Goal: Task Accomplishment & Management: Manage account settings

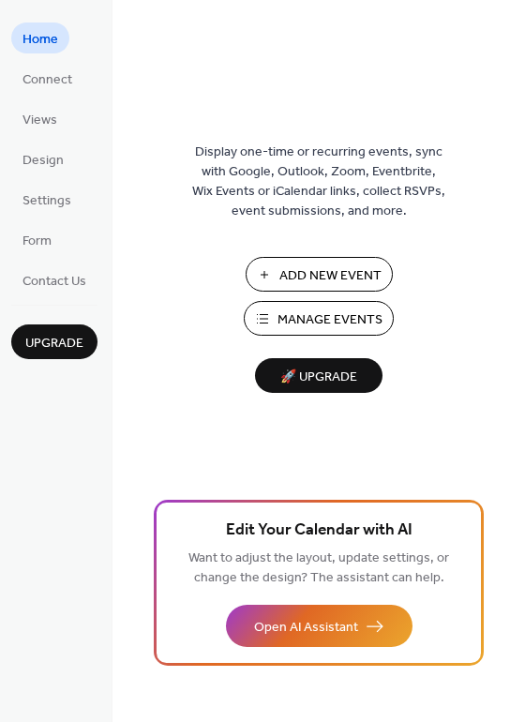
click at [310, 322] on span "Manage Events" at bounding box center [330, 320] width 105 height 20
click at [321, 310] on span "Manage Events" at bounding box center [330, 320] width 105 height 20
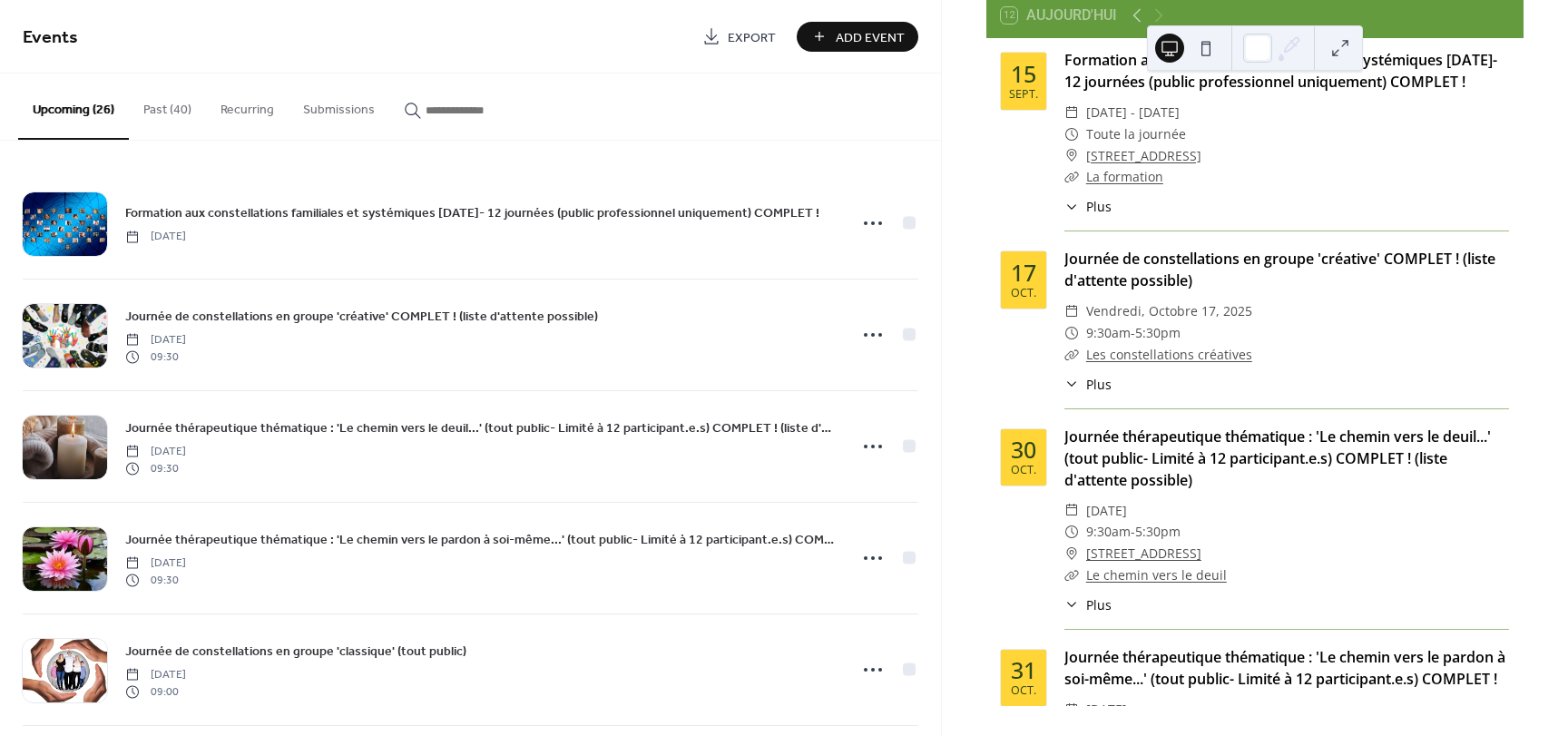
click at [154, 108] on button "Past (40)" at bounding box center [167, 105] width 77 height 65
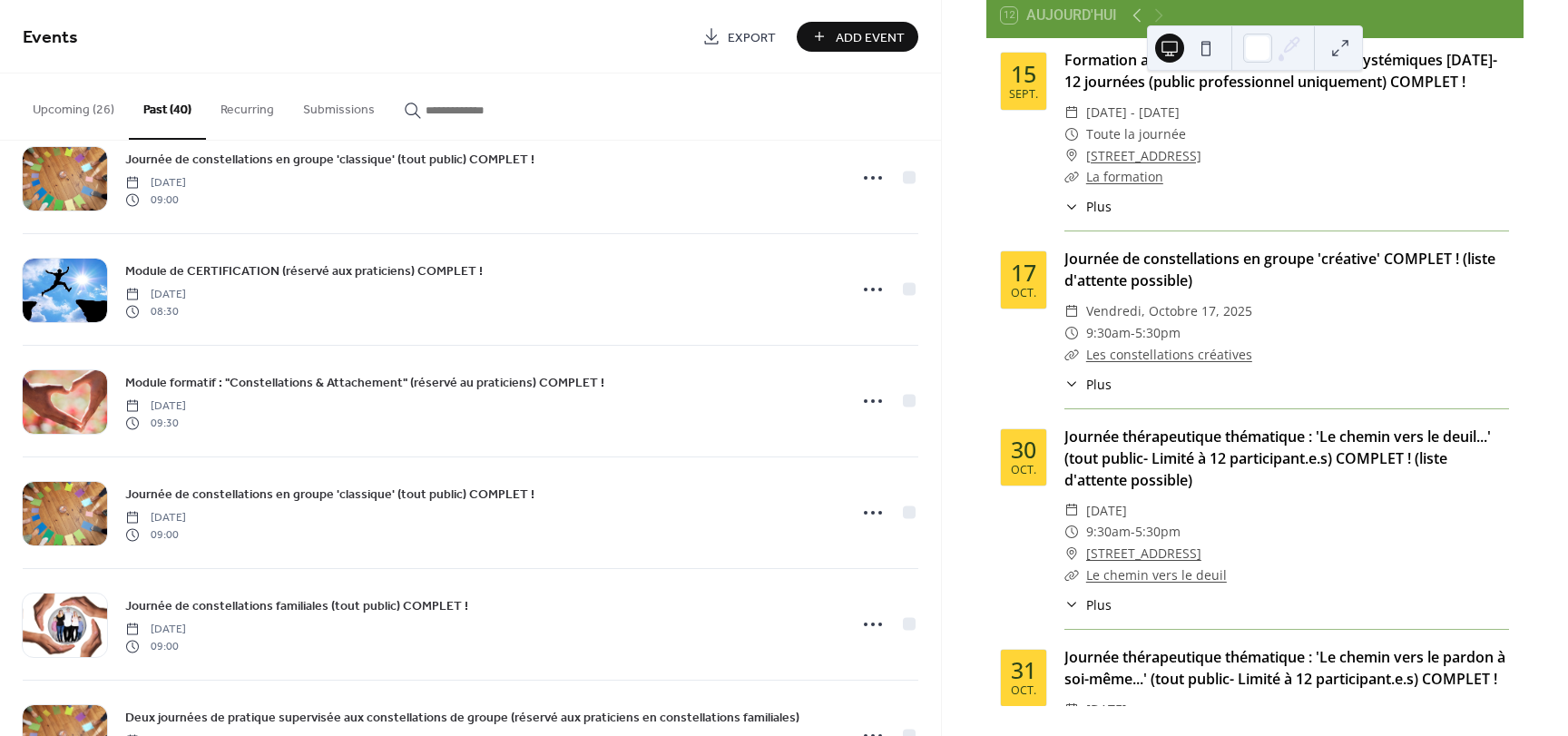
scroll to position [955, 0]
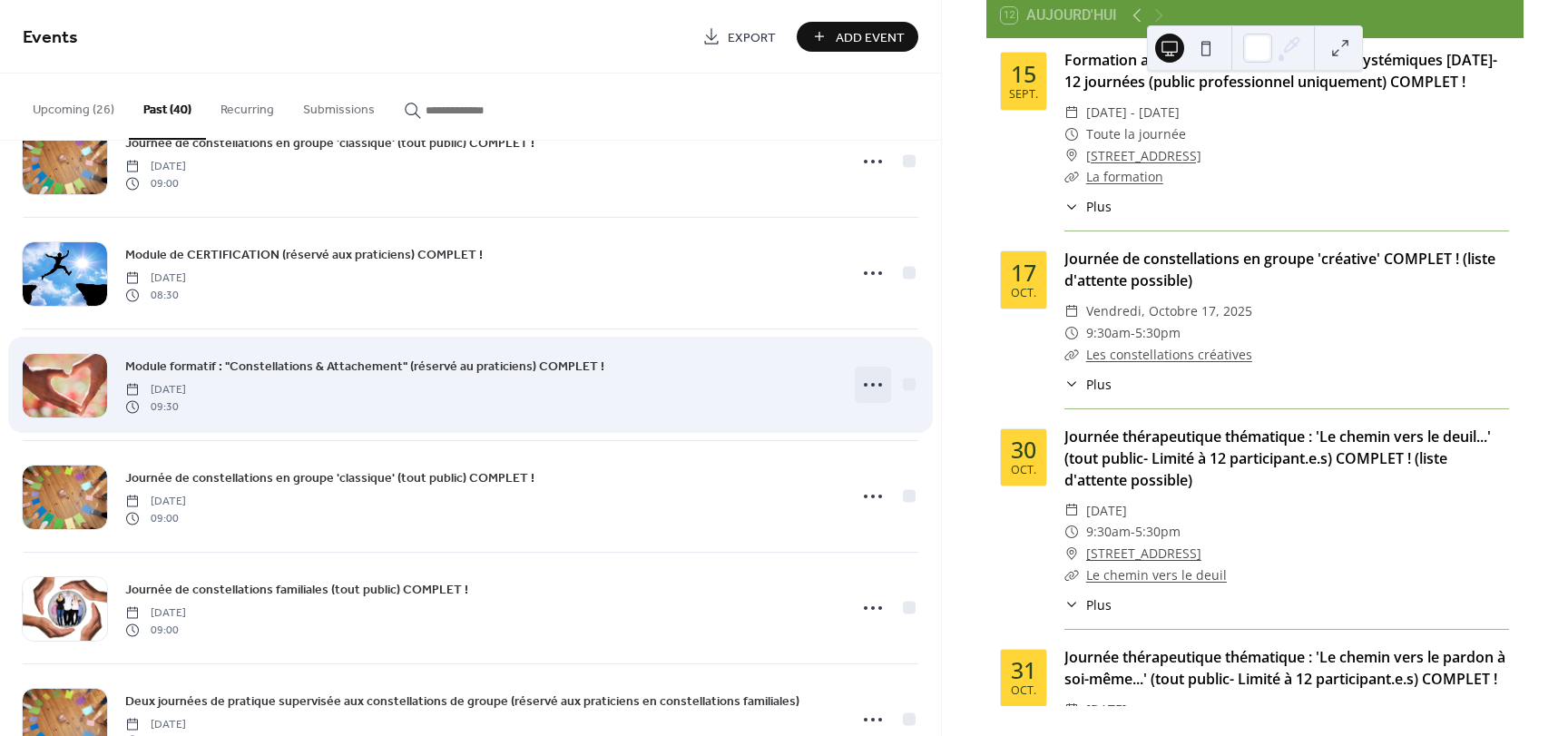
click at [873, 388] on icon at bounding box center [873, 385] width 29 height 29
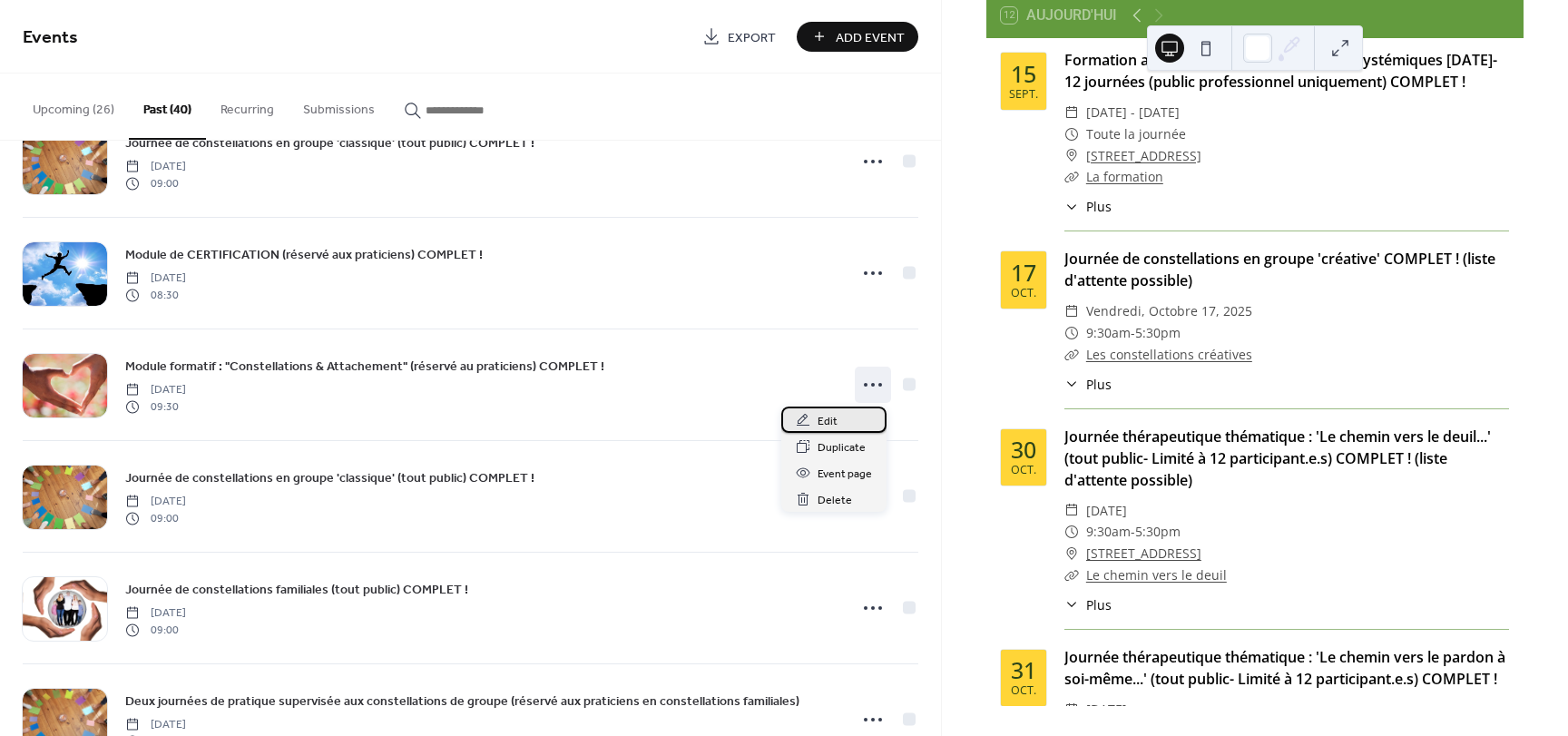
click at [812, 422] on div "Edit" at bounding box center [834, 419] width 105 height 26
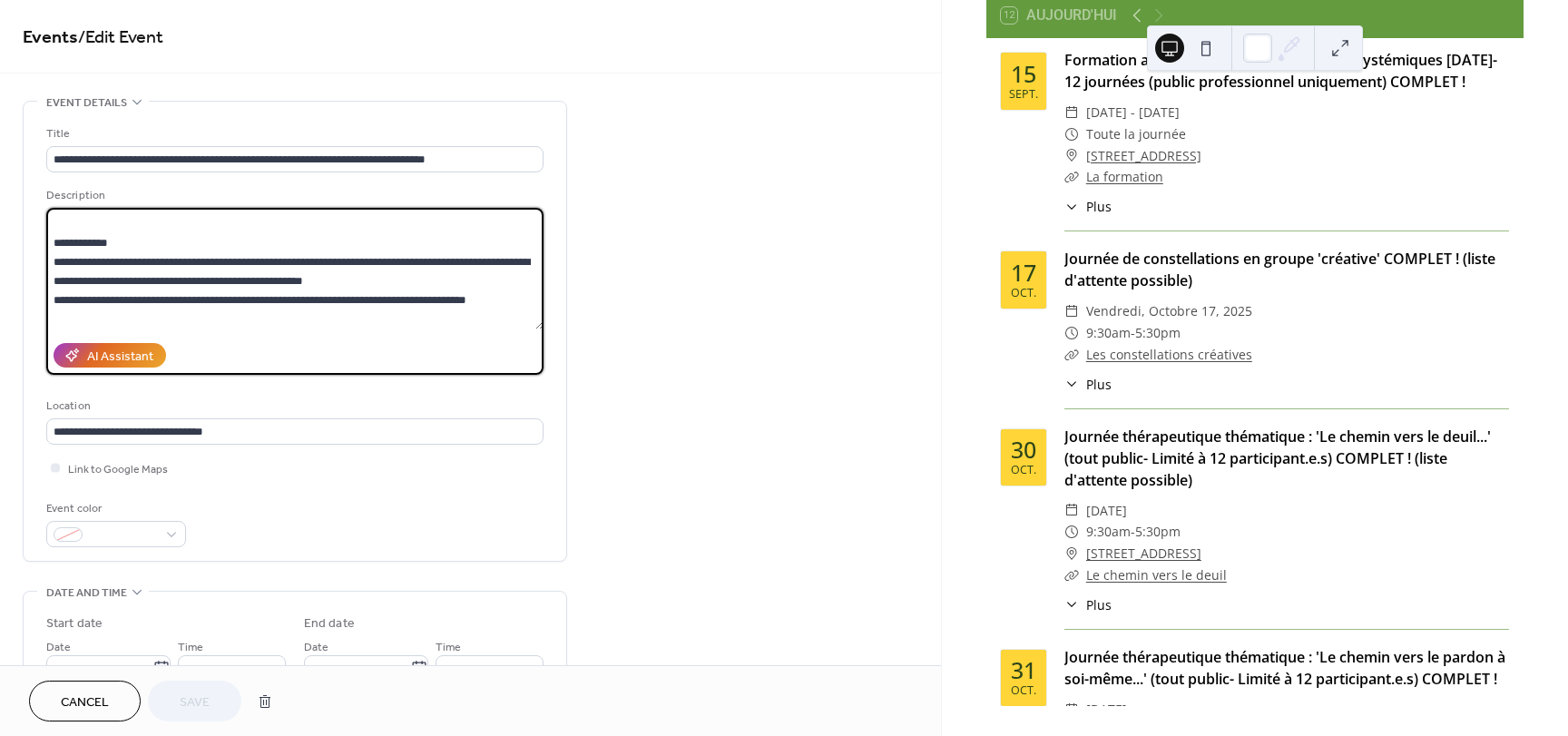
scroll to position [319, 0]
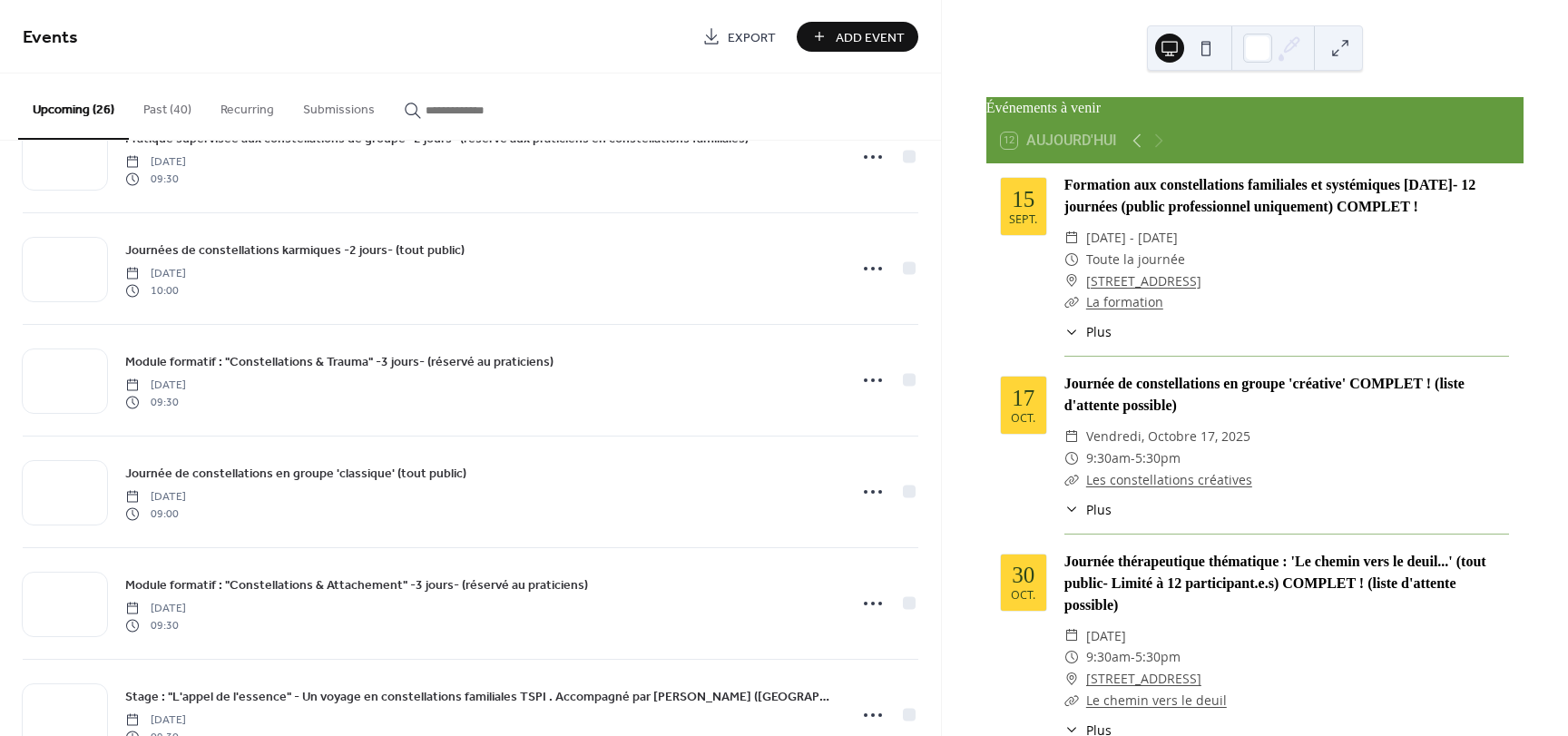
scroll to position [968, 0]
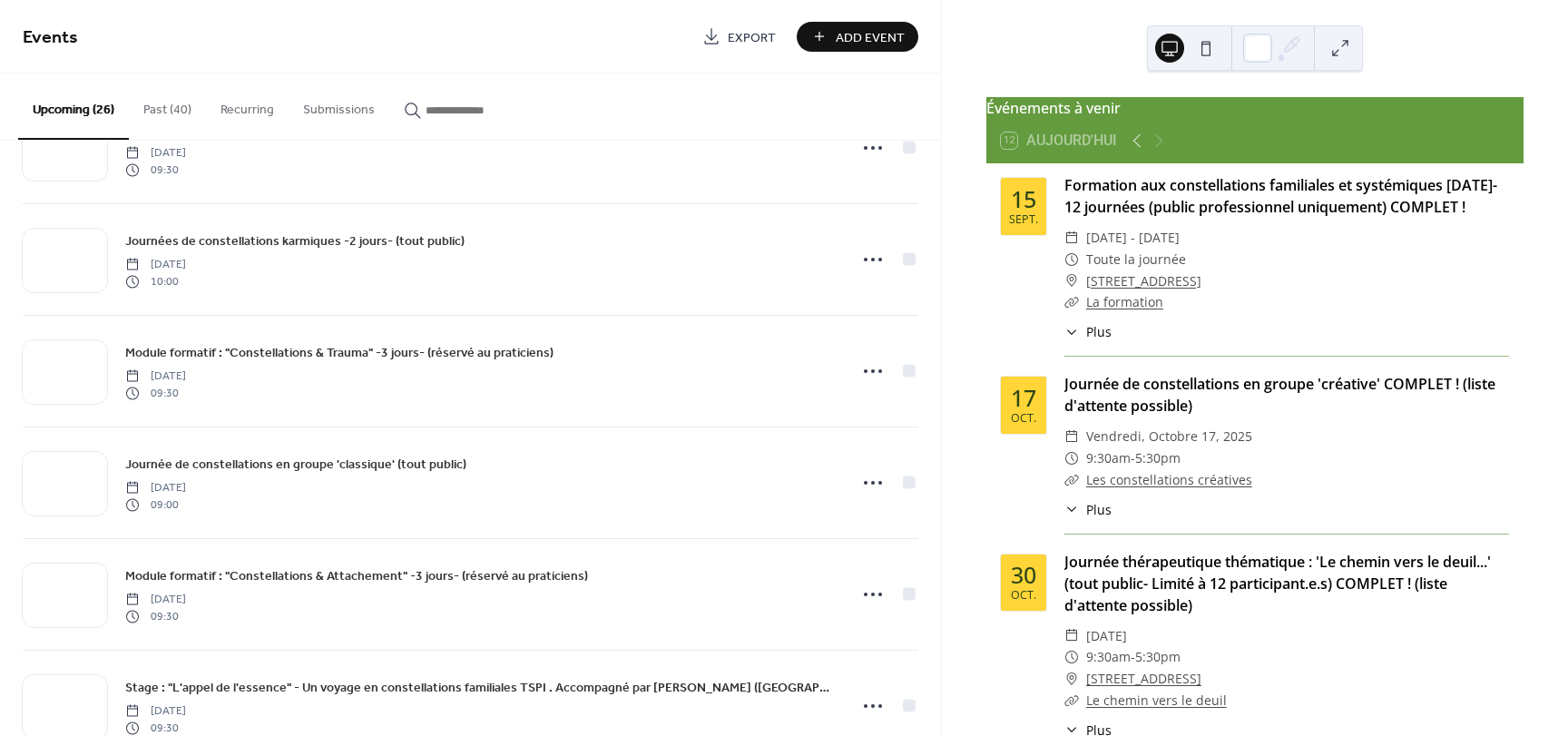
click at [149, 107] on button "Past (40)" at bounding box center [167, 105] width 77 height 65
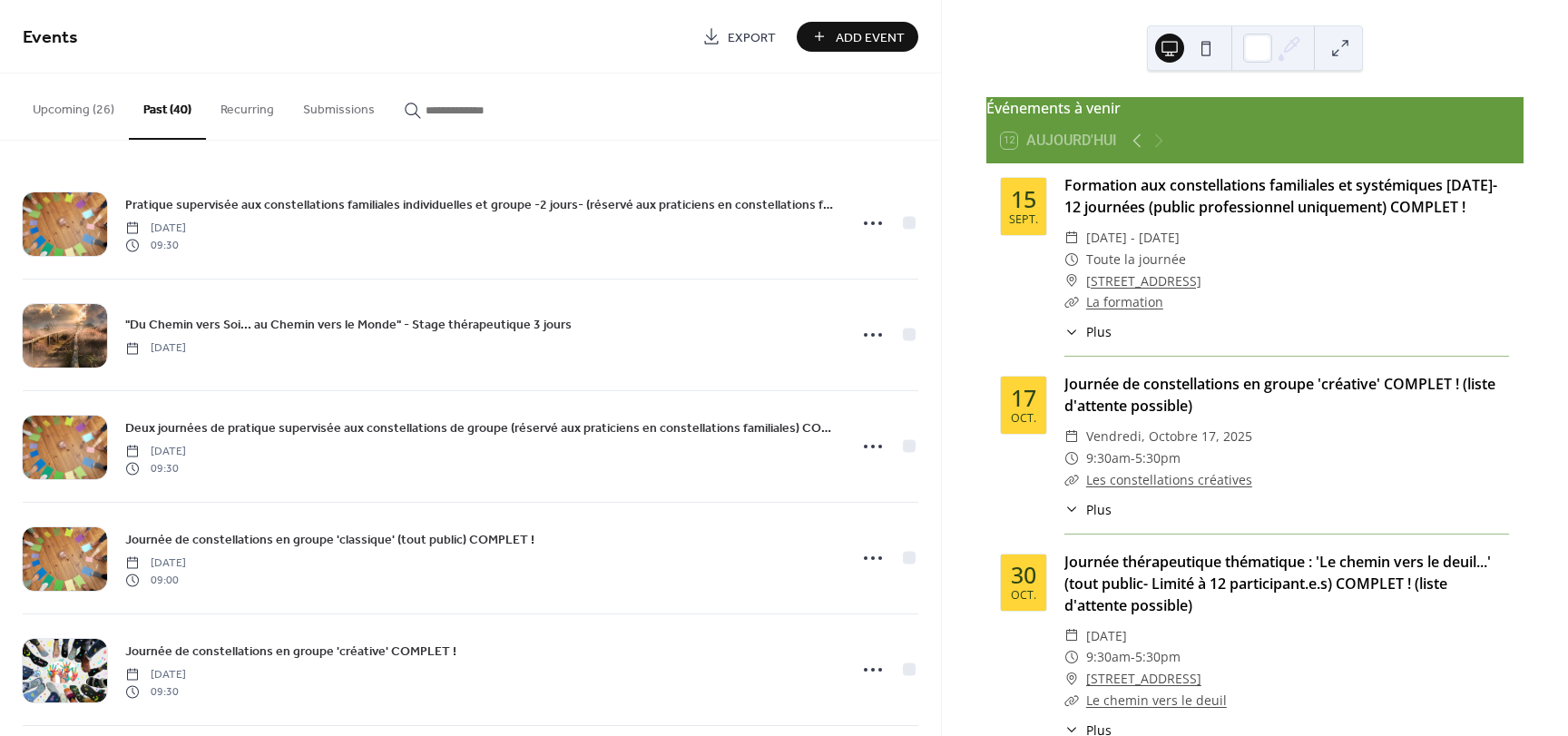
click at [149, 107] on button "Past (40)" at bounding box center [167, 106] width 77 height 66
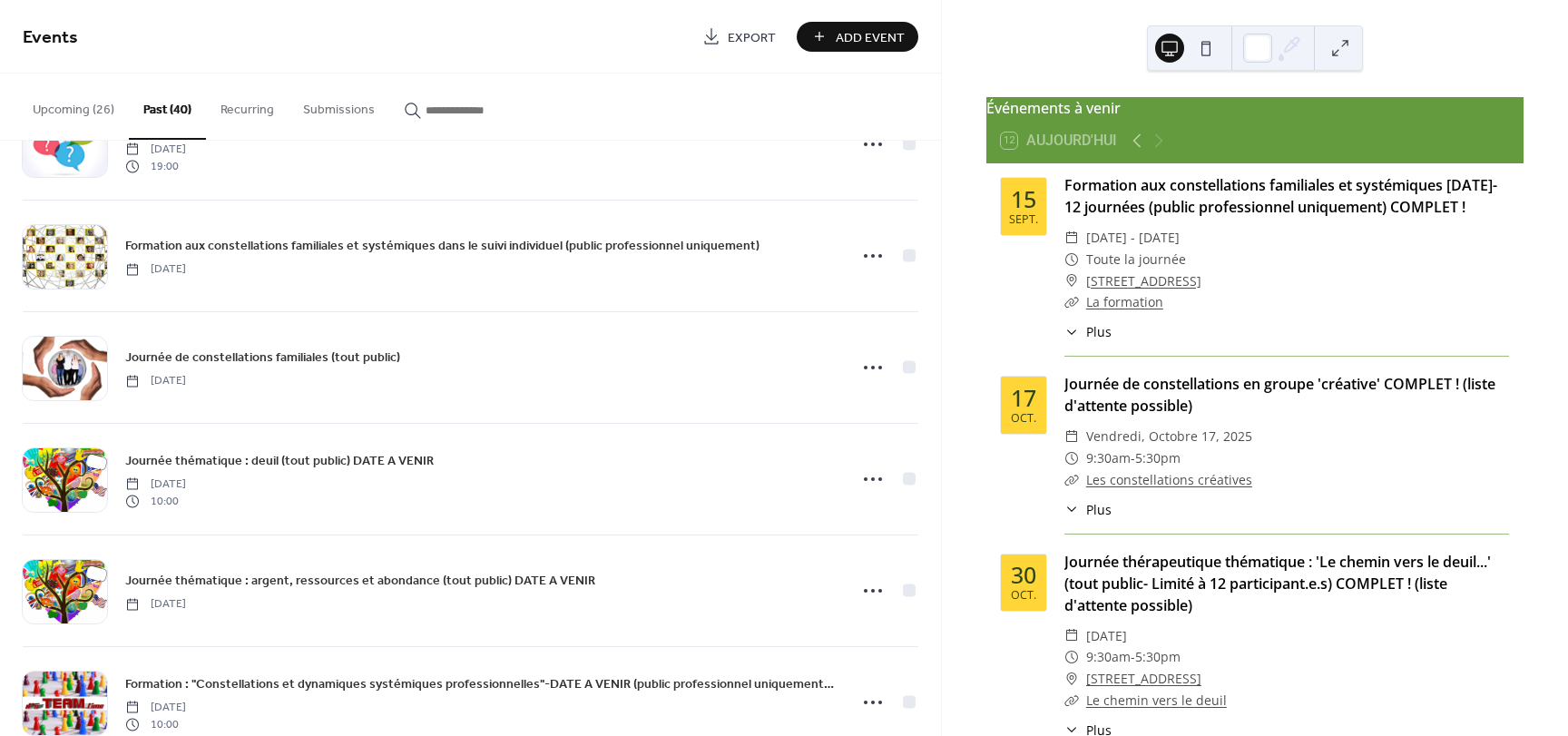
scroll to position [3206, 0]
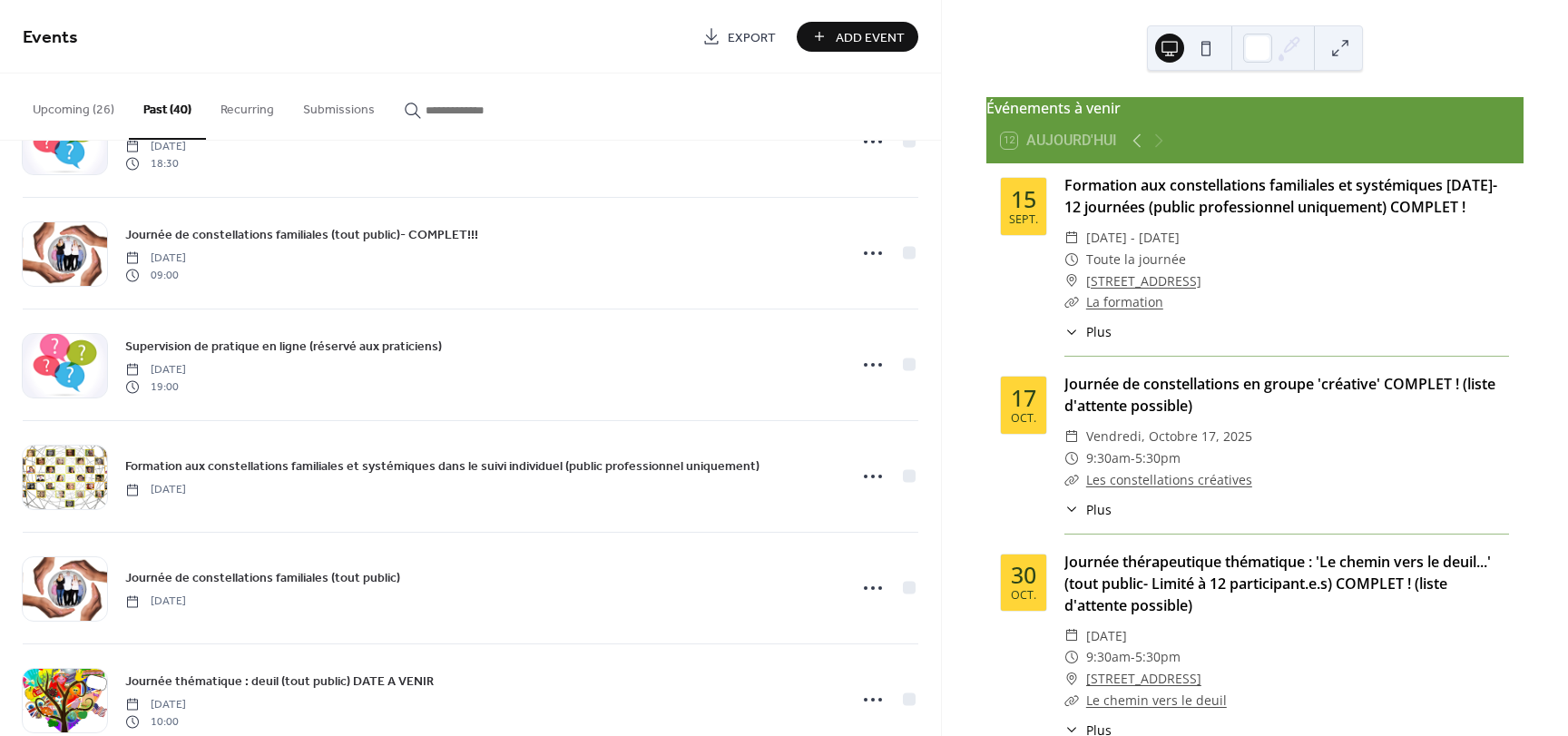
drag, startPoint x: 934, startPoint y: 580, endPoint x: 932, endPoint y: 640, distance: 60.0
click at [932, 640] on div "Pratique supervisée aux constellations familiales individuelles et groupe -2 jo…" at bounding box center [470, 437] width 941 height 595
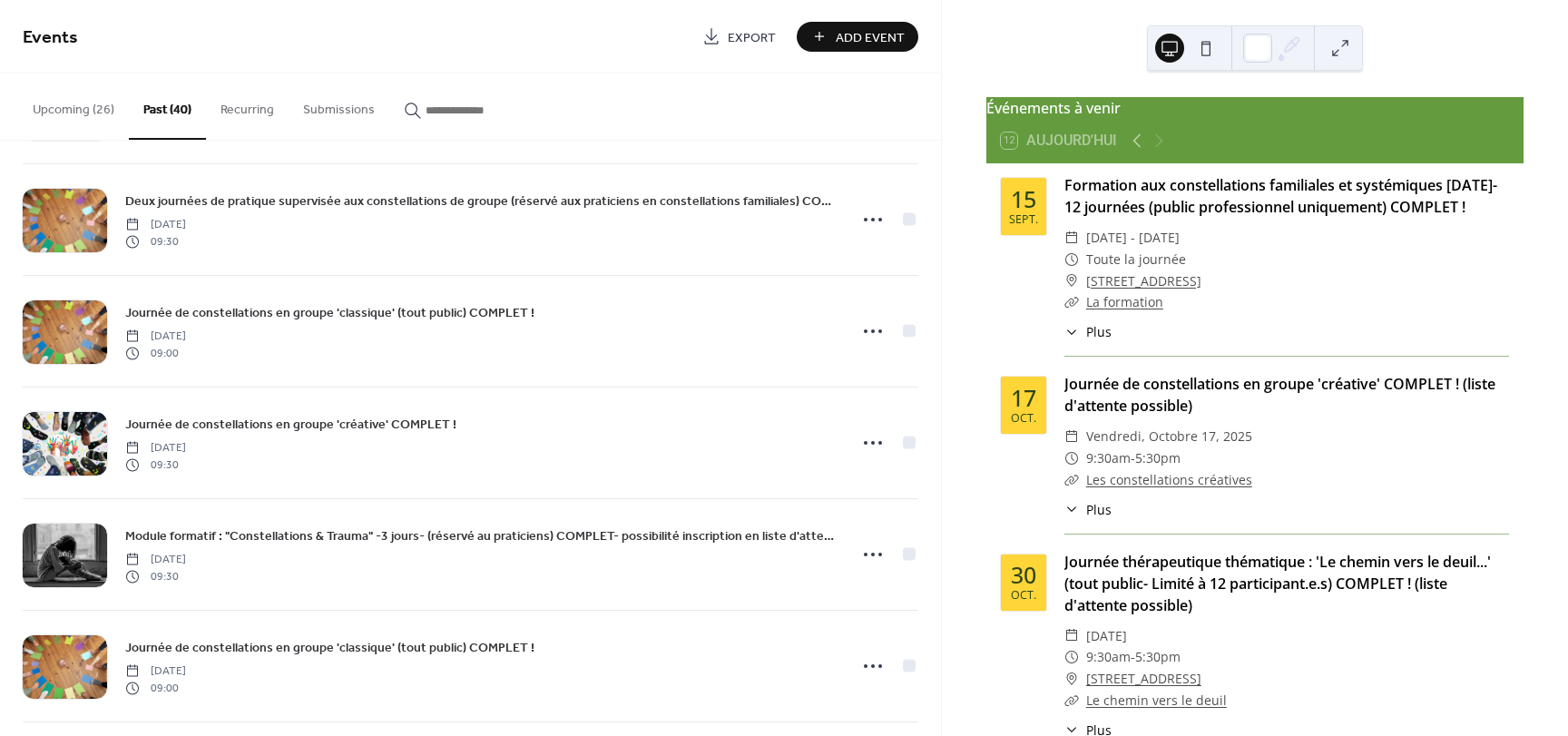
scroll to position [0, 0]
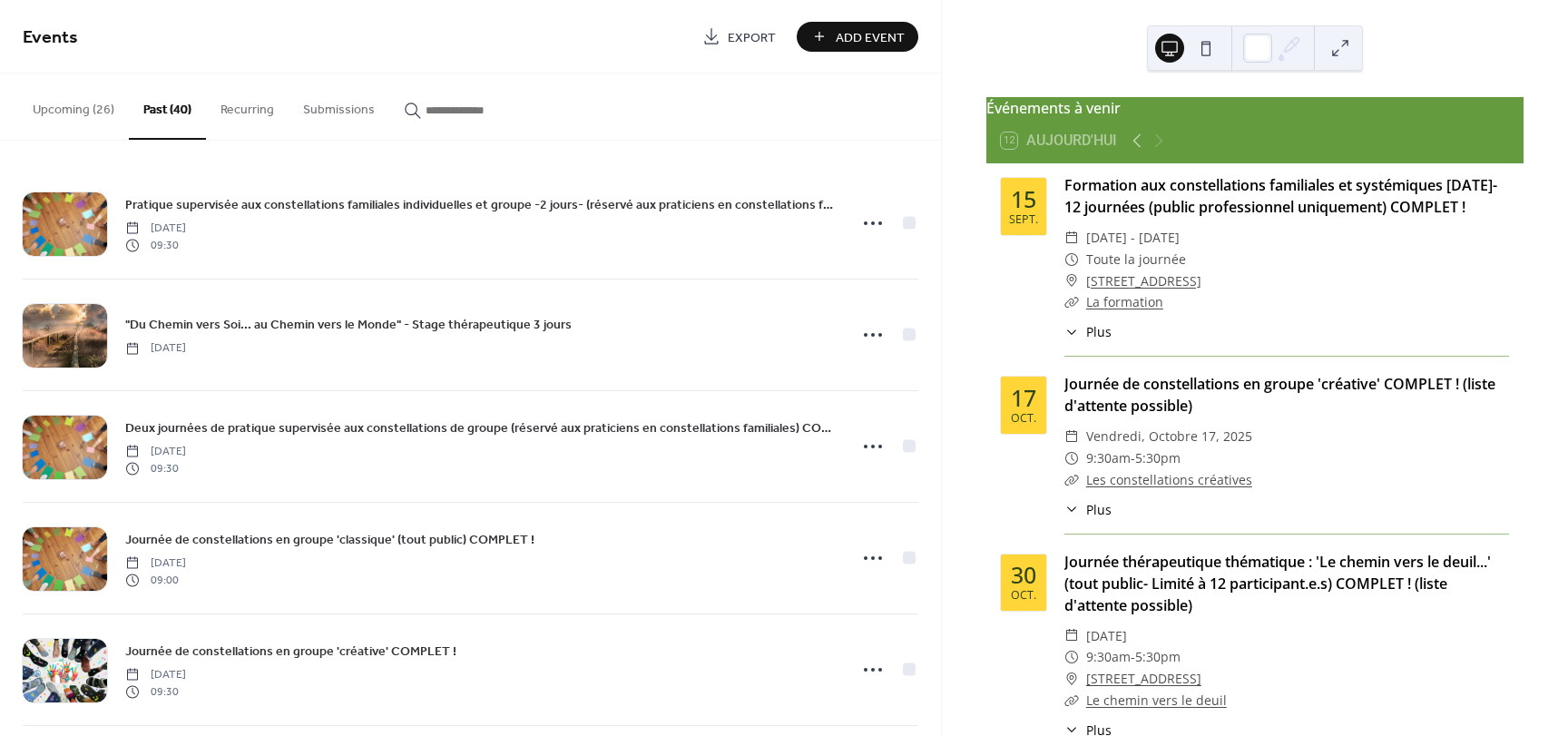
click at [88, 108] on button "Upcoming (26)" at bounding box center [74, 105] width 110 height 65
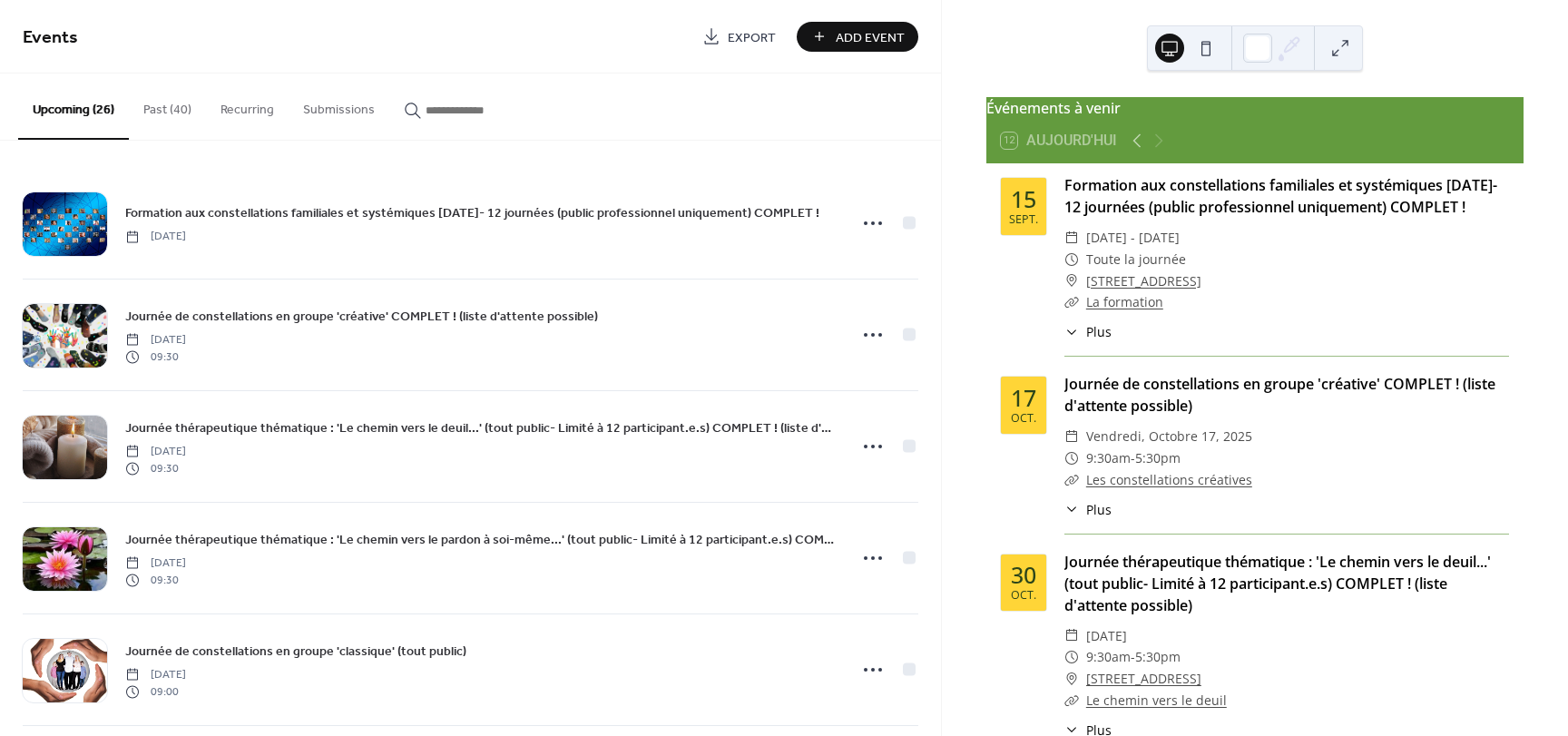
click at [162, 110] on button "Past (40)" at bounding box center [167, 105] width 77 height 65
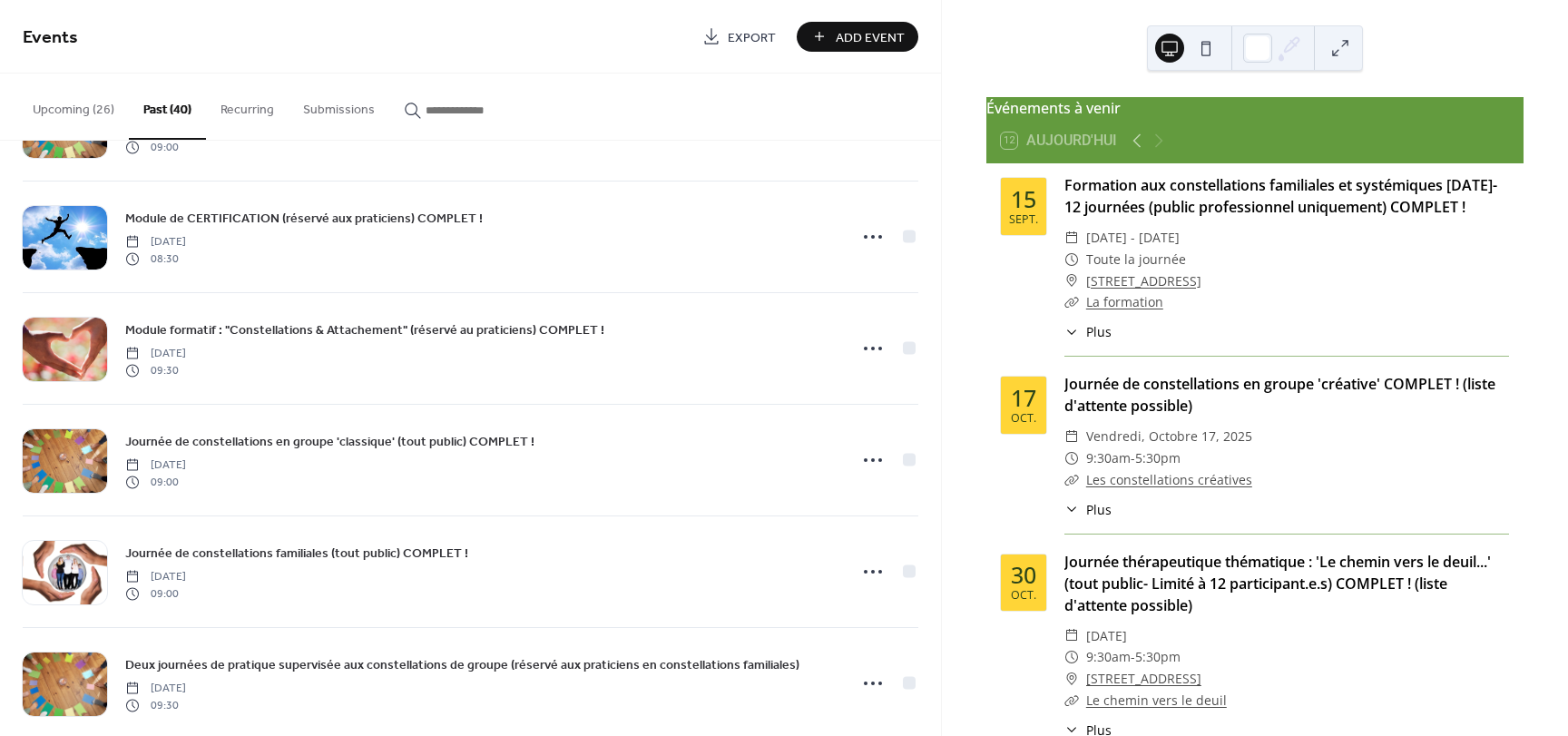
scroll to position [977, 0]
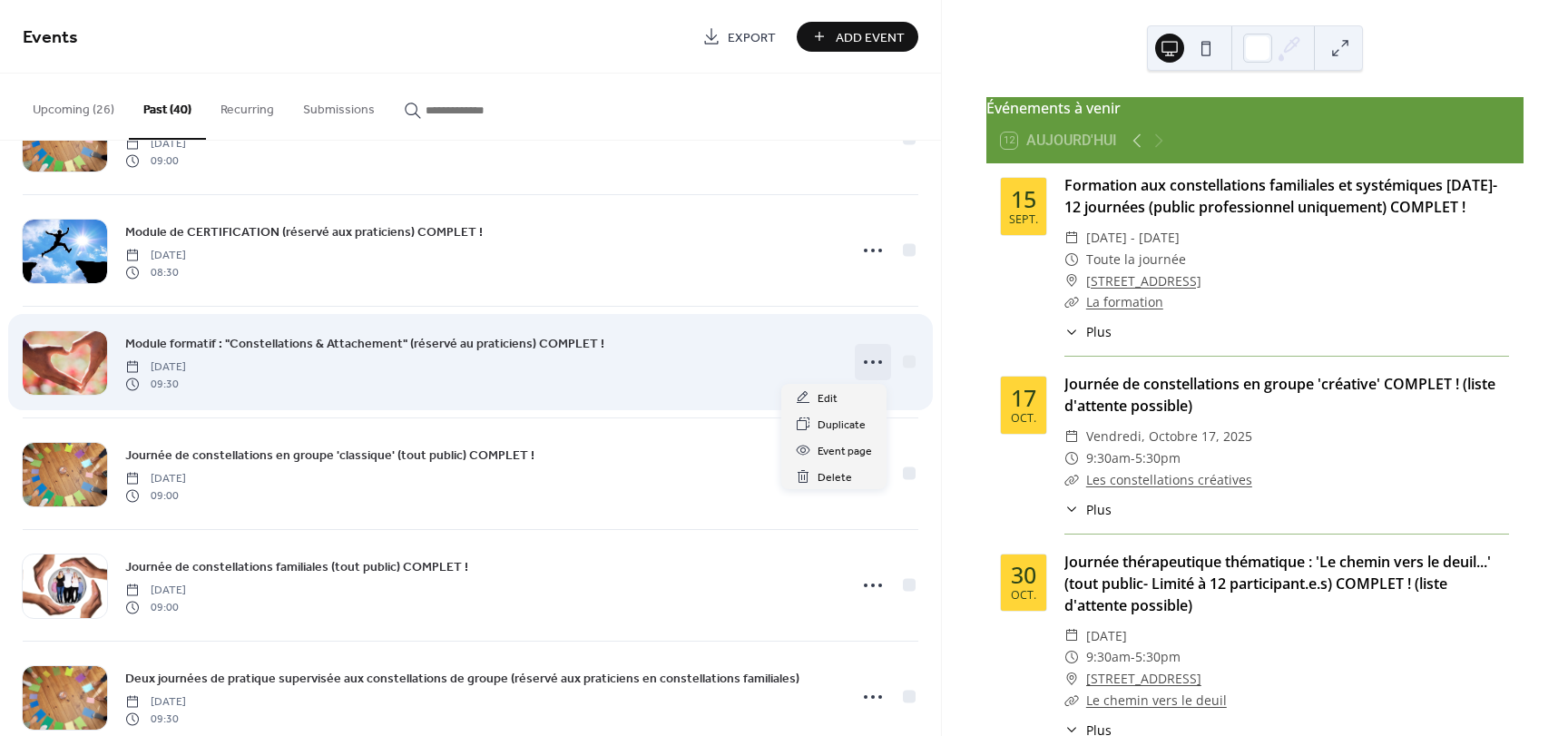
click at [869, 371] on icon at bounding box center [873, 362] width 29 height 29
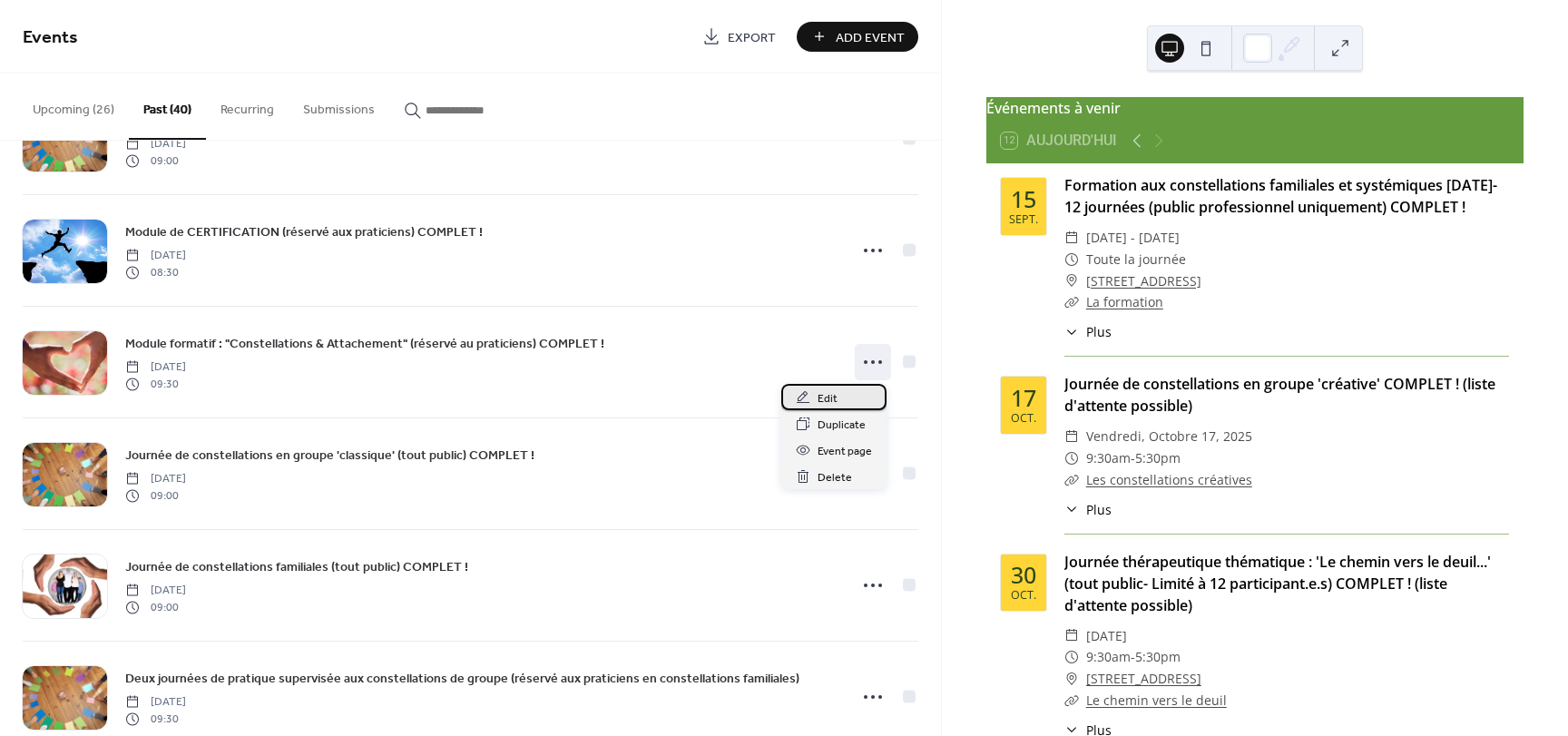
click at [817, 397] on span "Edit" at bounding box center [827, 398] width 20 height 19
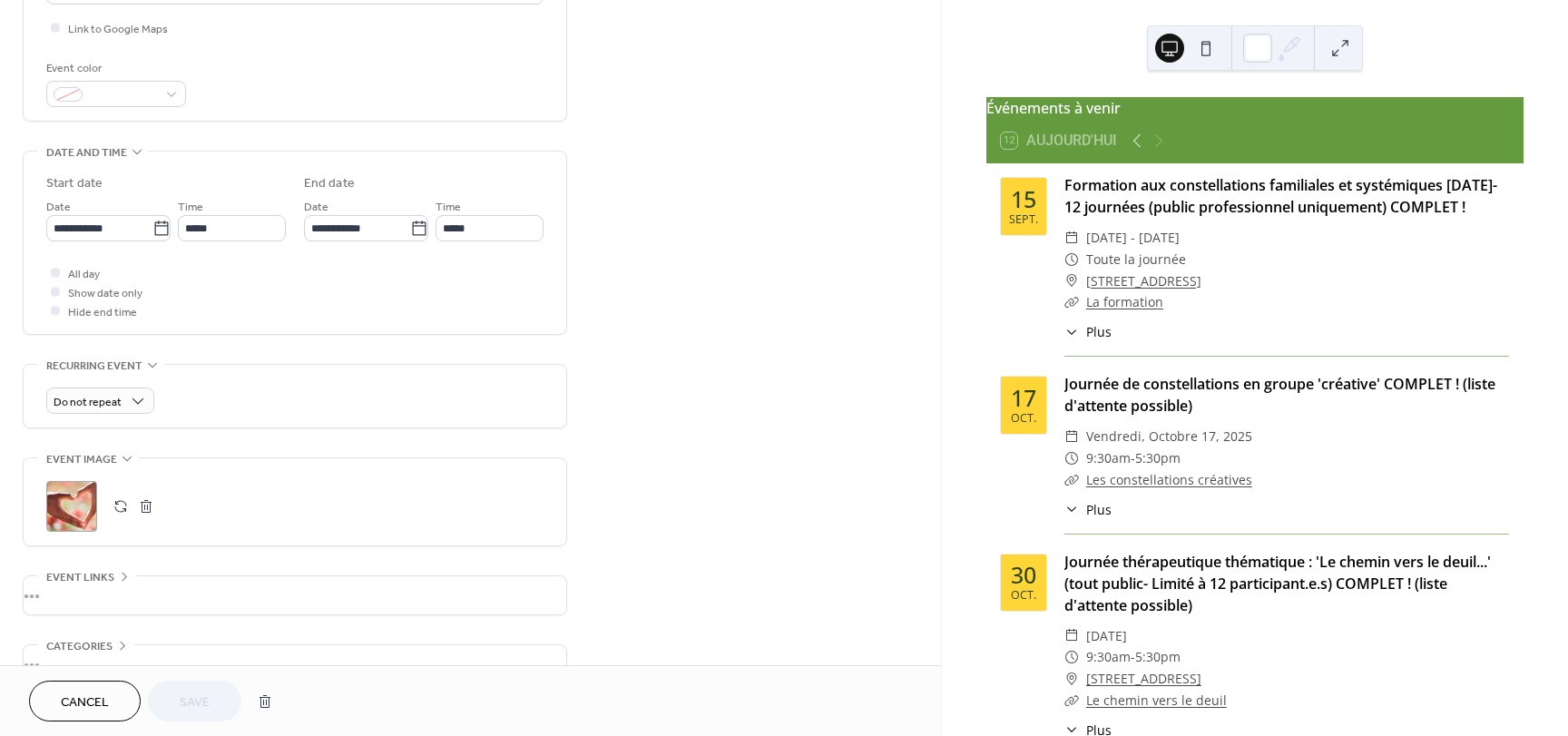
scroll to position [456, 0]
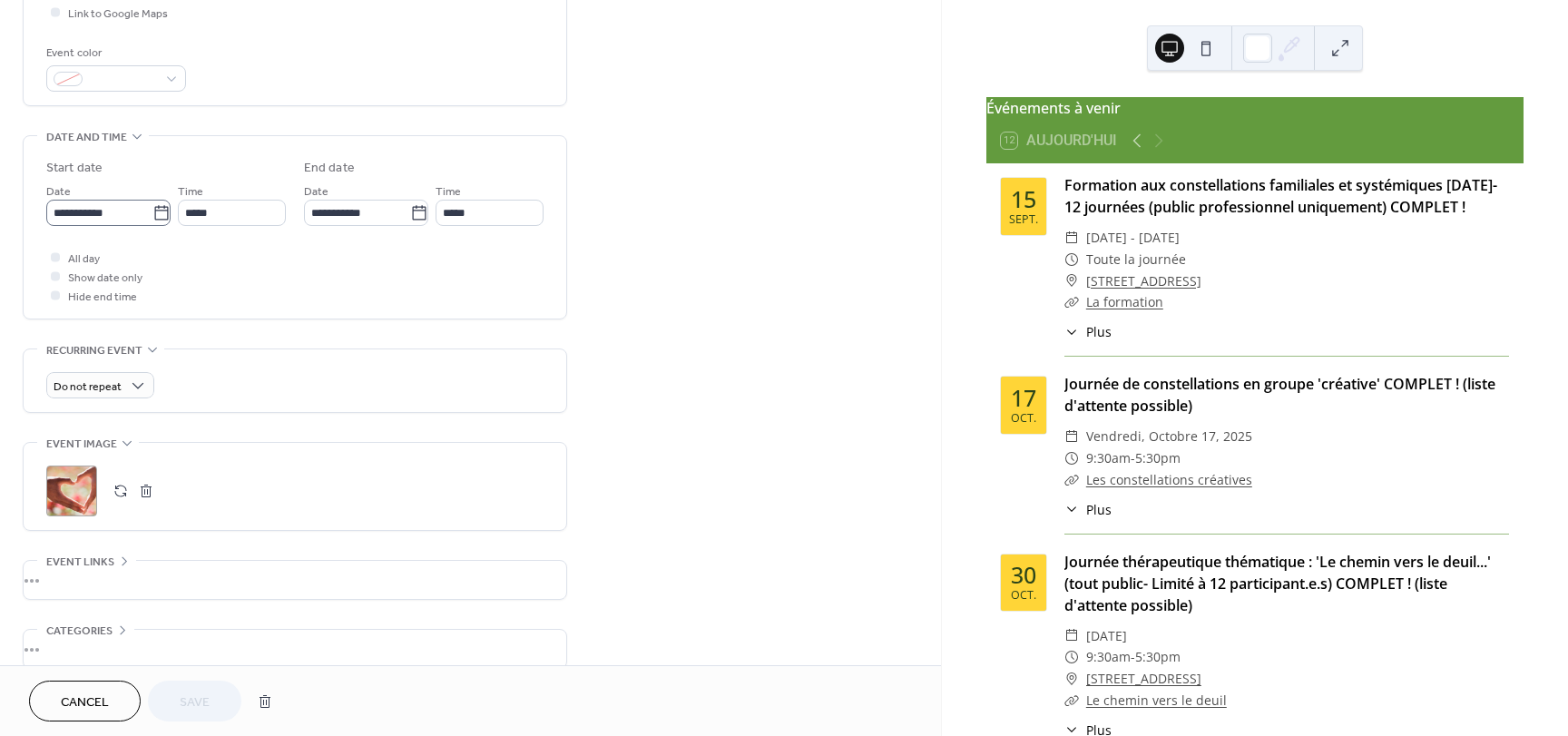
click at [156, 214] on icon at bounding box center [162, 213] width 18 height 18
click at [153, 214] on input "**********" at bounding box center [100, 212] width 106 height 26
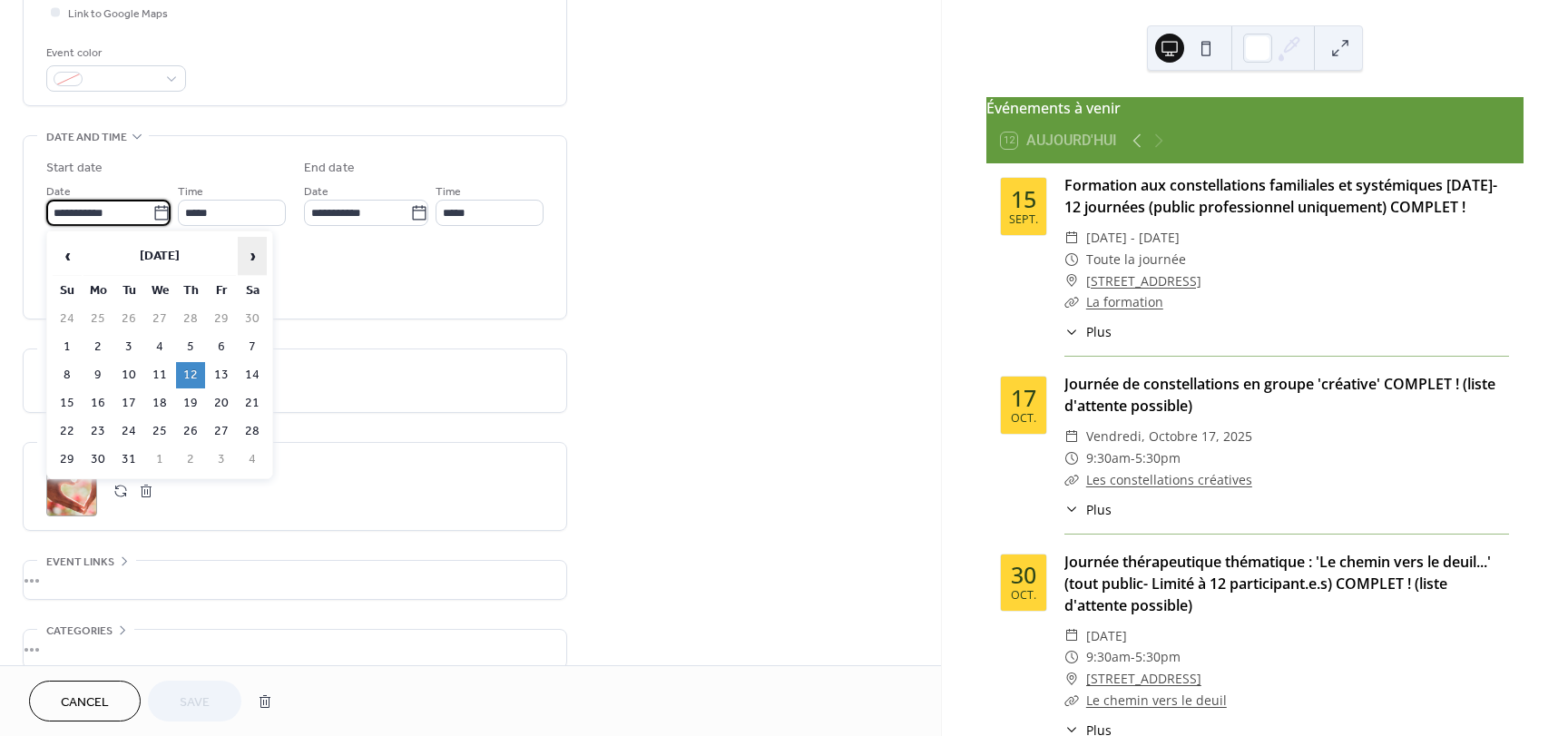
click at [250, 256] on span "›" at bounding box center [252, 256] width 27 height 37
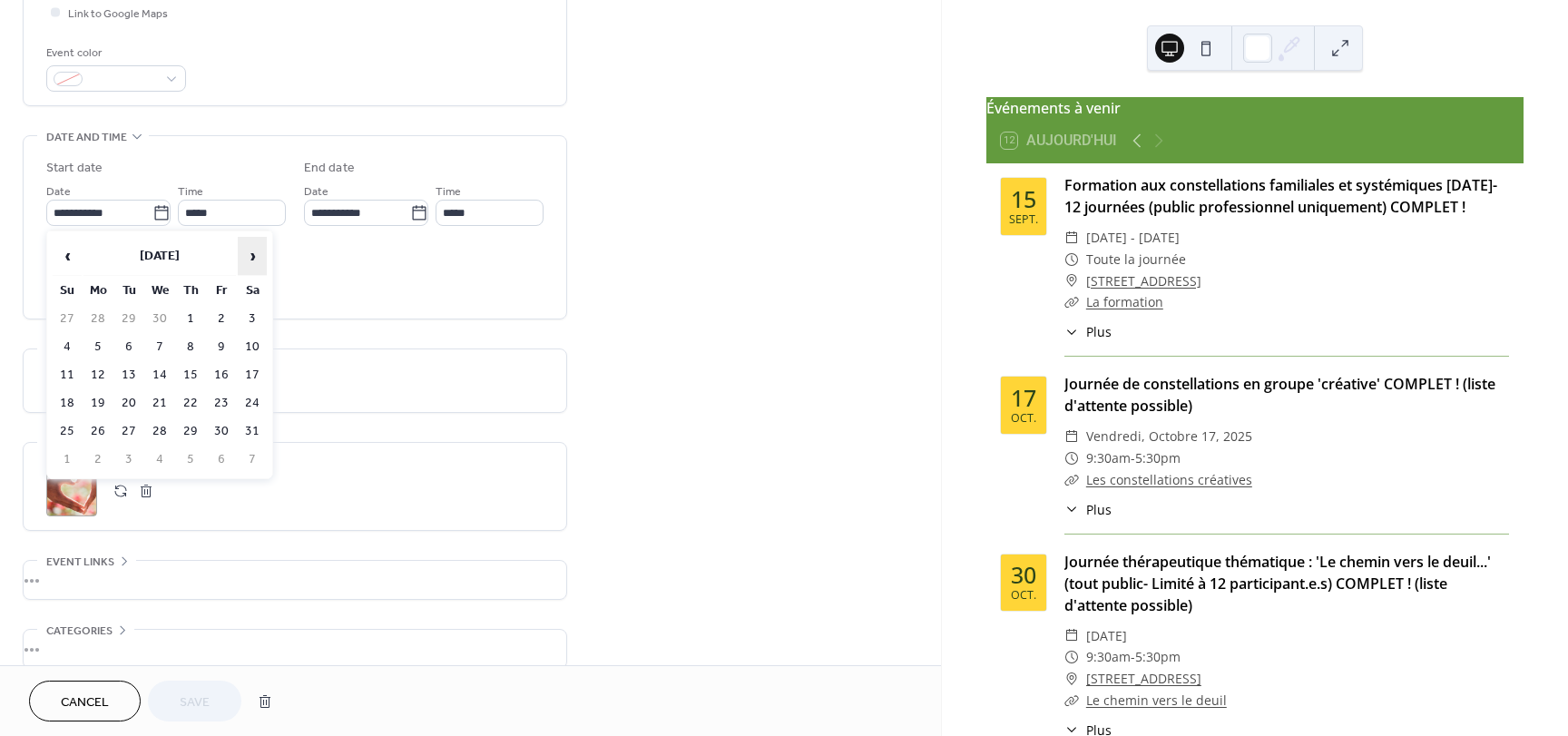
click at [250, 256] on span "›" at bounding box center [252, 256] width 27 height 37
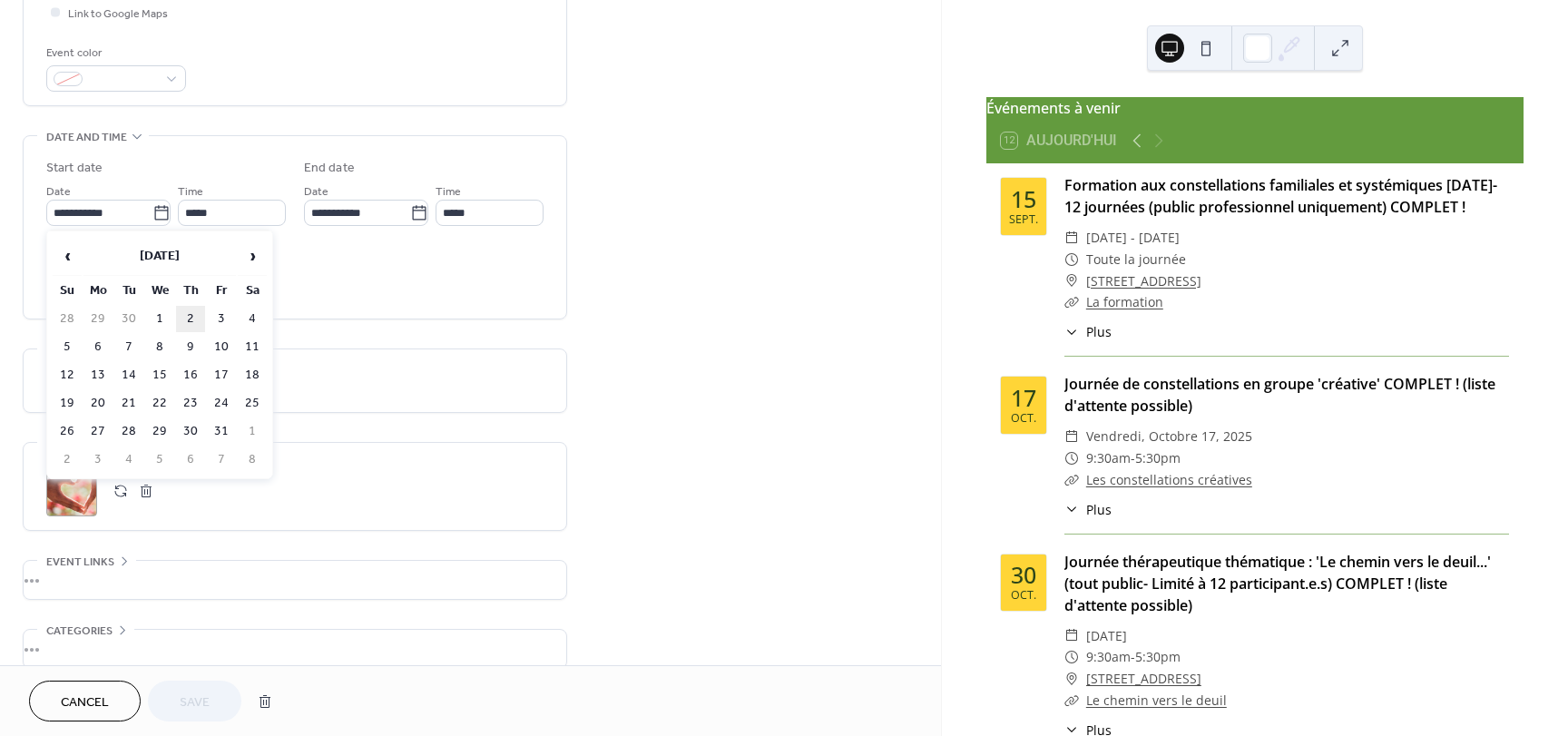
click at [195, 315] on td "2" at bounding box center [191, 318] width 29 height 26
type input "**********"
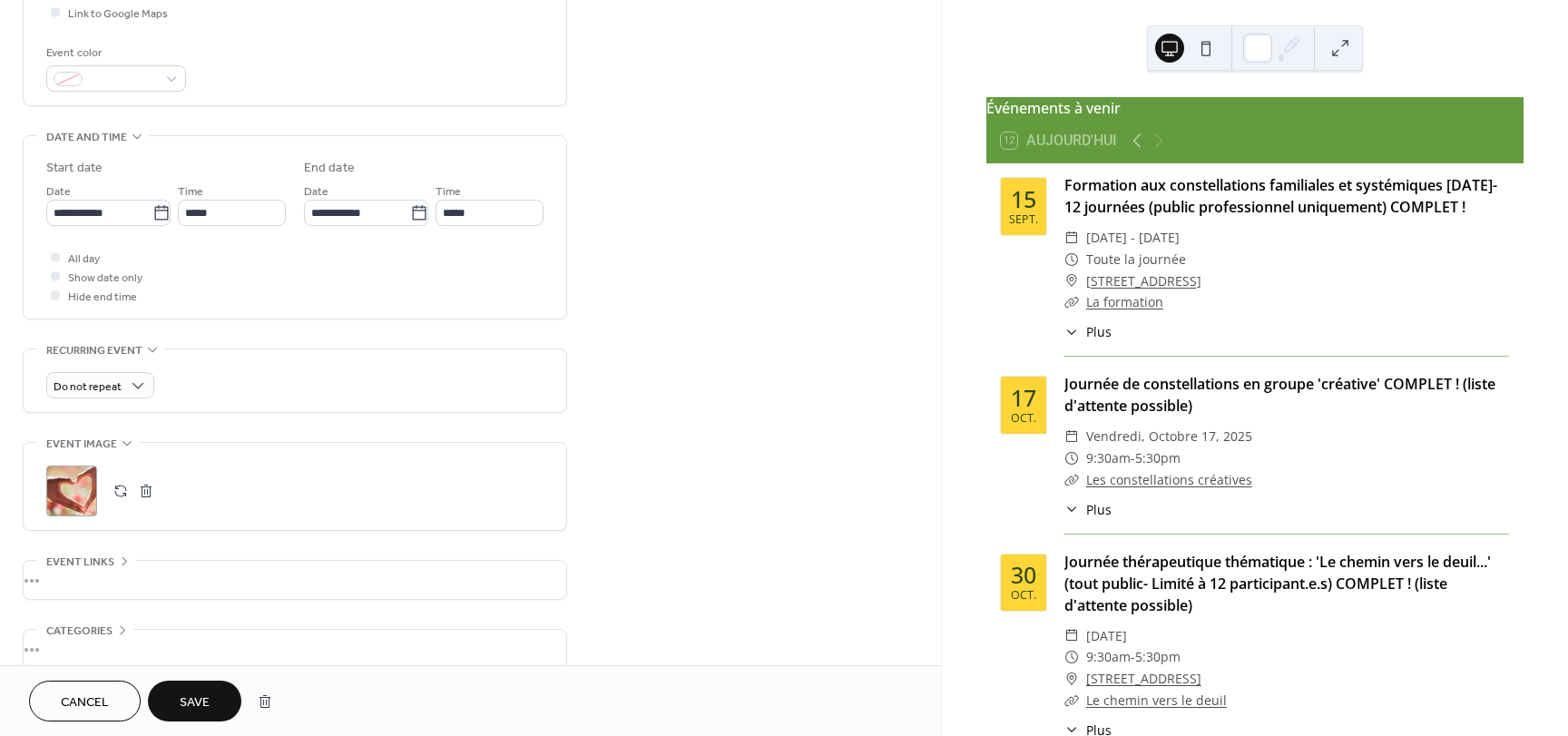
click at [63, 575] on div "•••" at bounding box center [294, 579] width 543 height 38
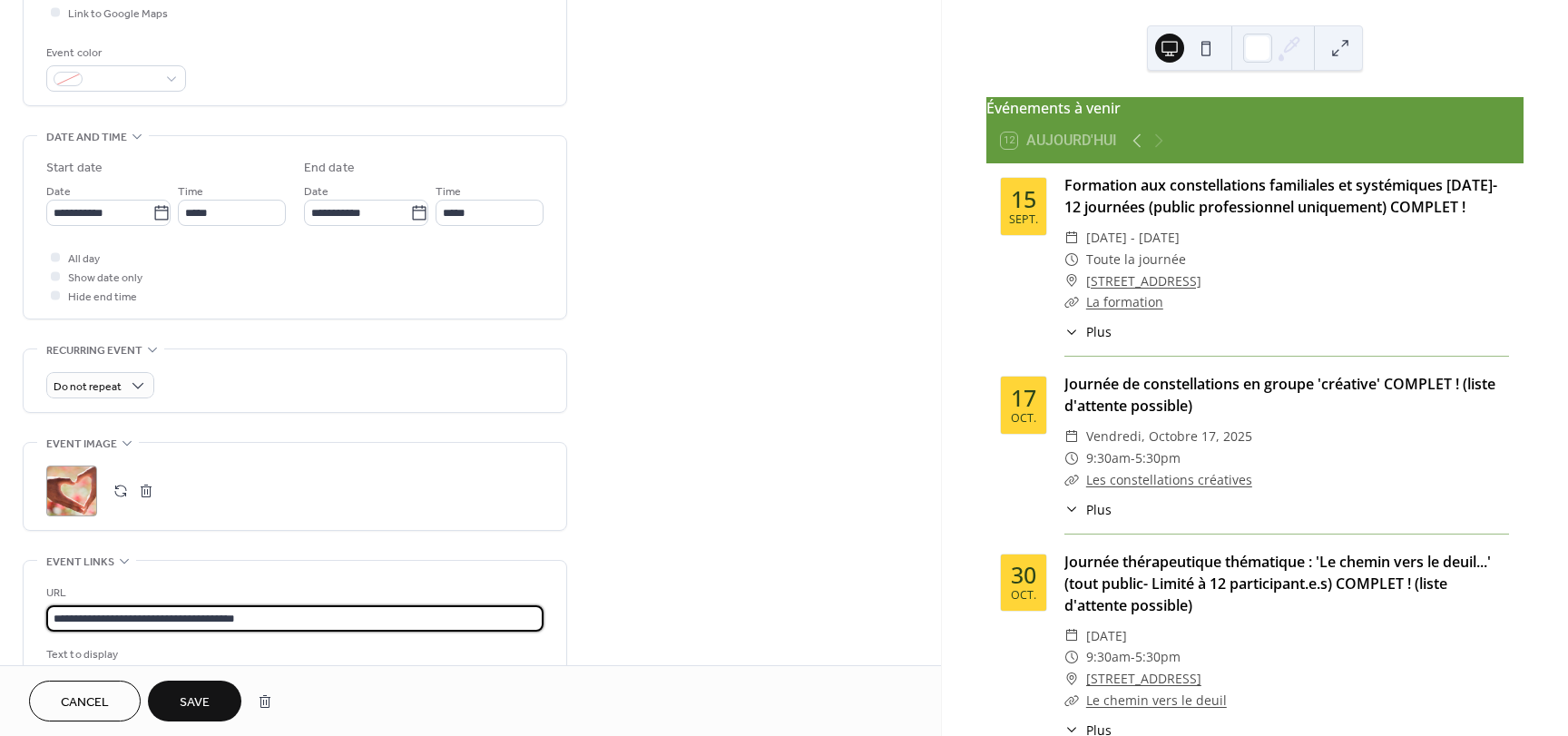
click at [265, 617] on input "**********" at bounding box center [295, 618] width 497 height 26
drag, startPoint x: 265, startPoint y: 617, endPoint x: 40, endPoint y: 602, distance: 225.5
click at [40, 602] on div "**********" at bounding box center [294, 650] width 543 height 179
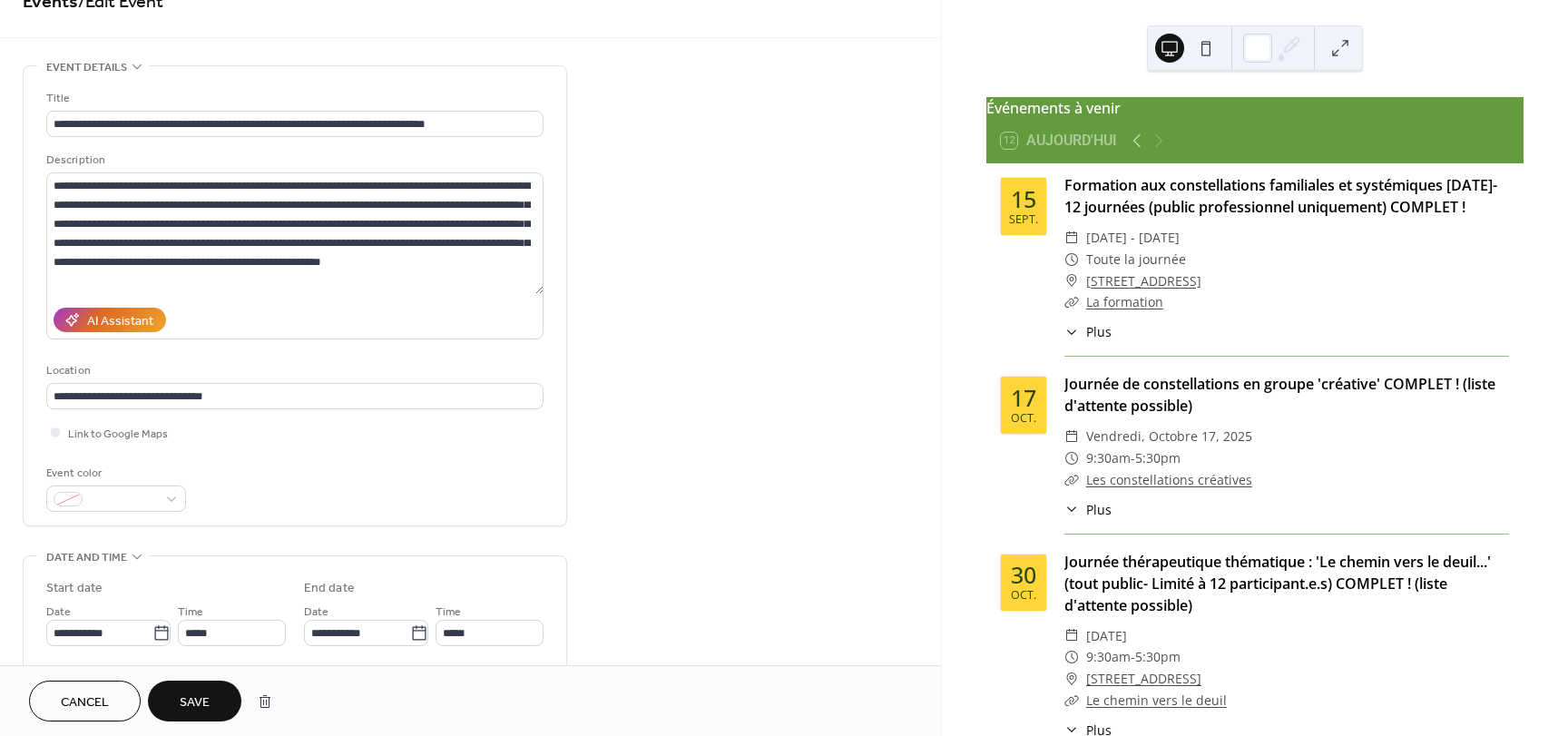
scroll to position [33, 0]
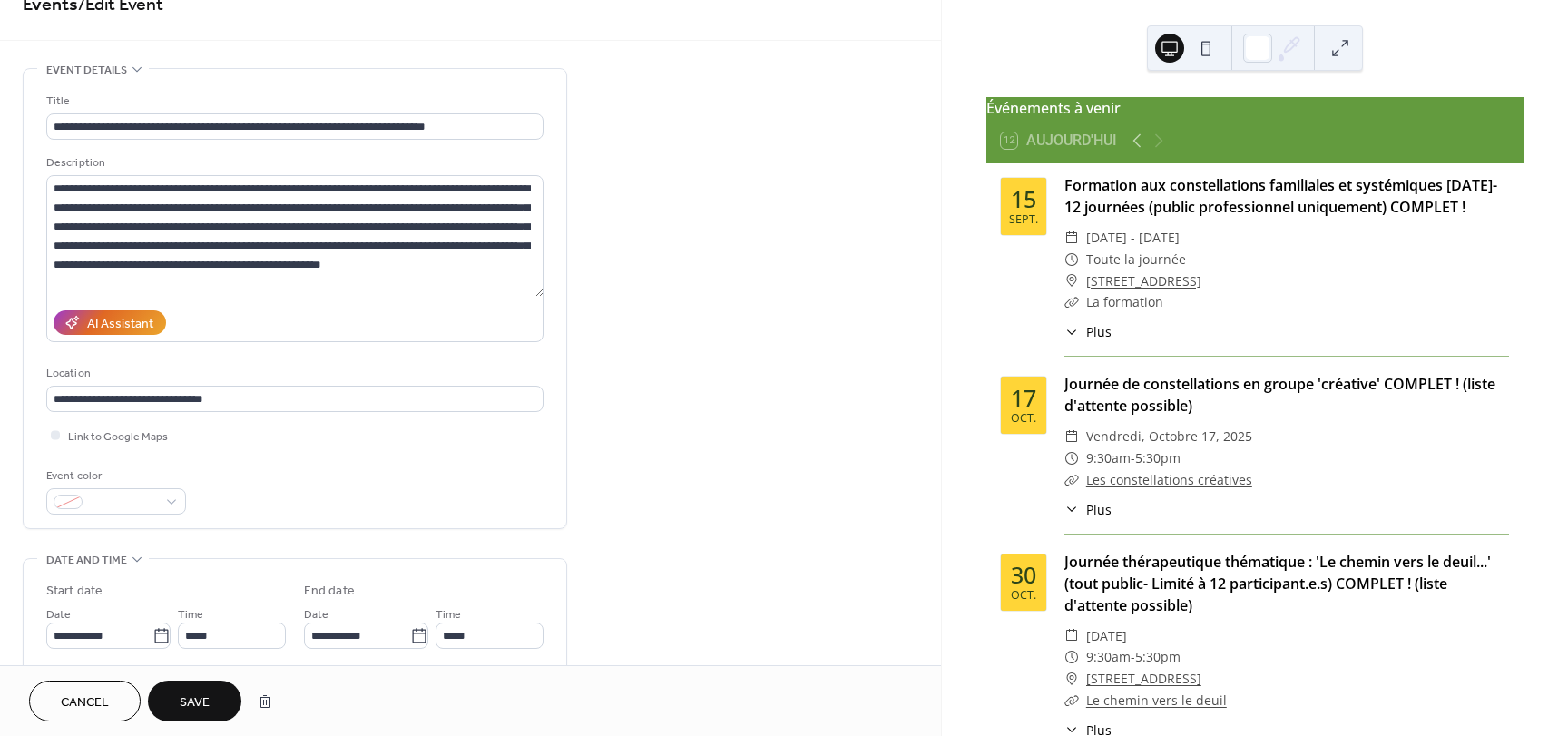
click at [201, 702] on span "Save" at bounding box center [194, 703] width 30 height 19
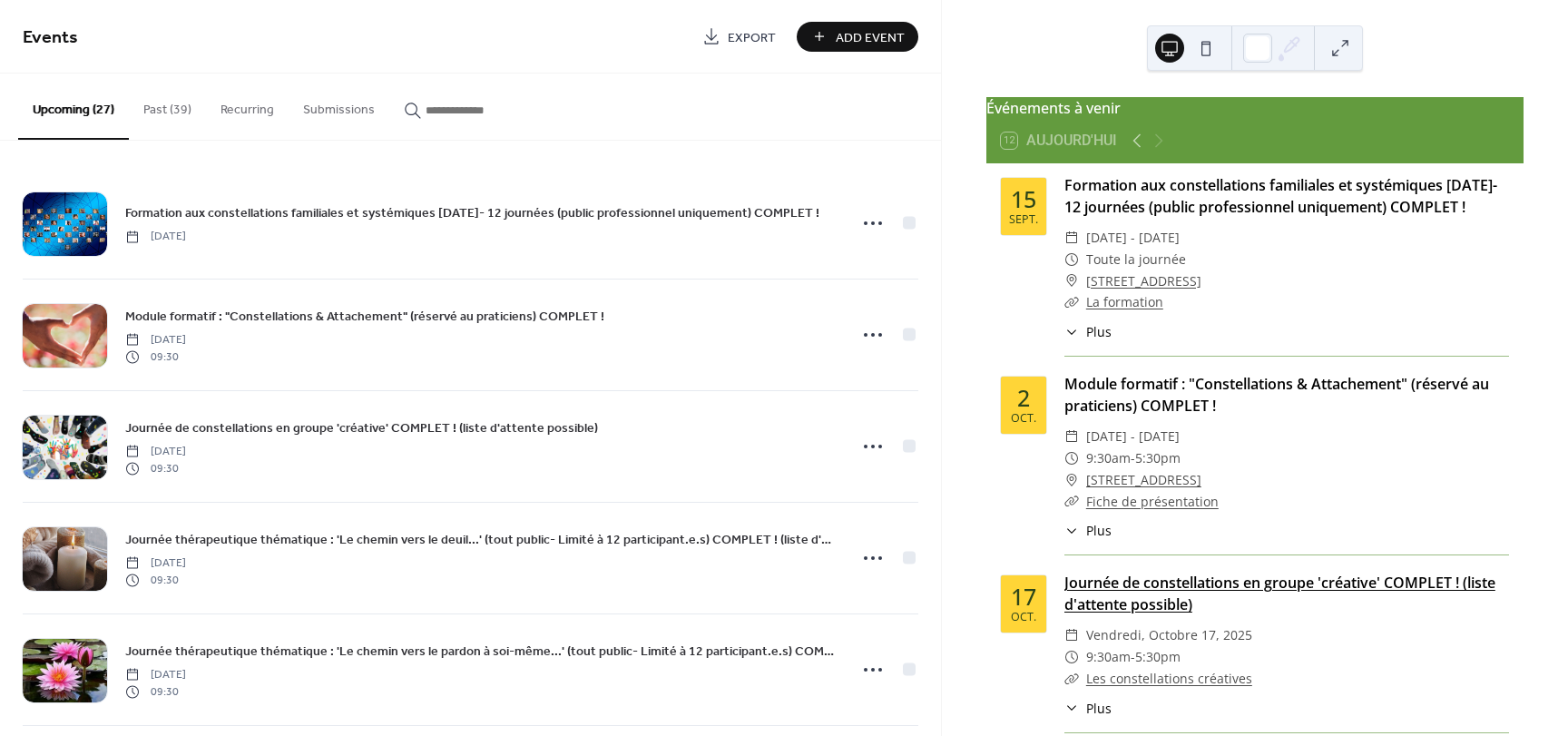
click at [1357, 614] on link "Journée de constellations en groupe 'créative' COMPLET ! (liste d'attente possi…" at bounding box center [1280, 593] width 431 height 42
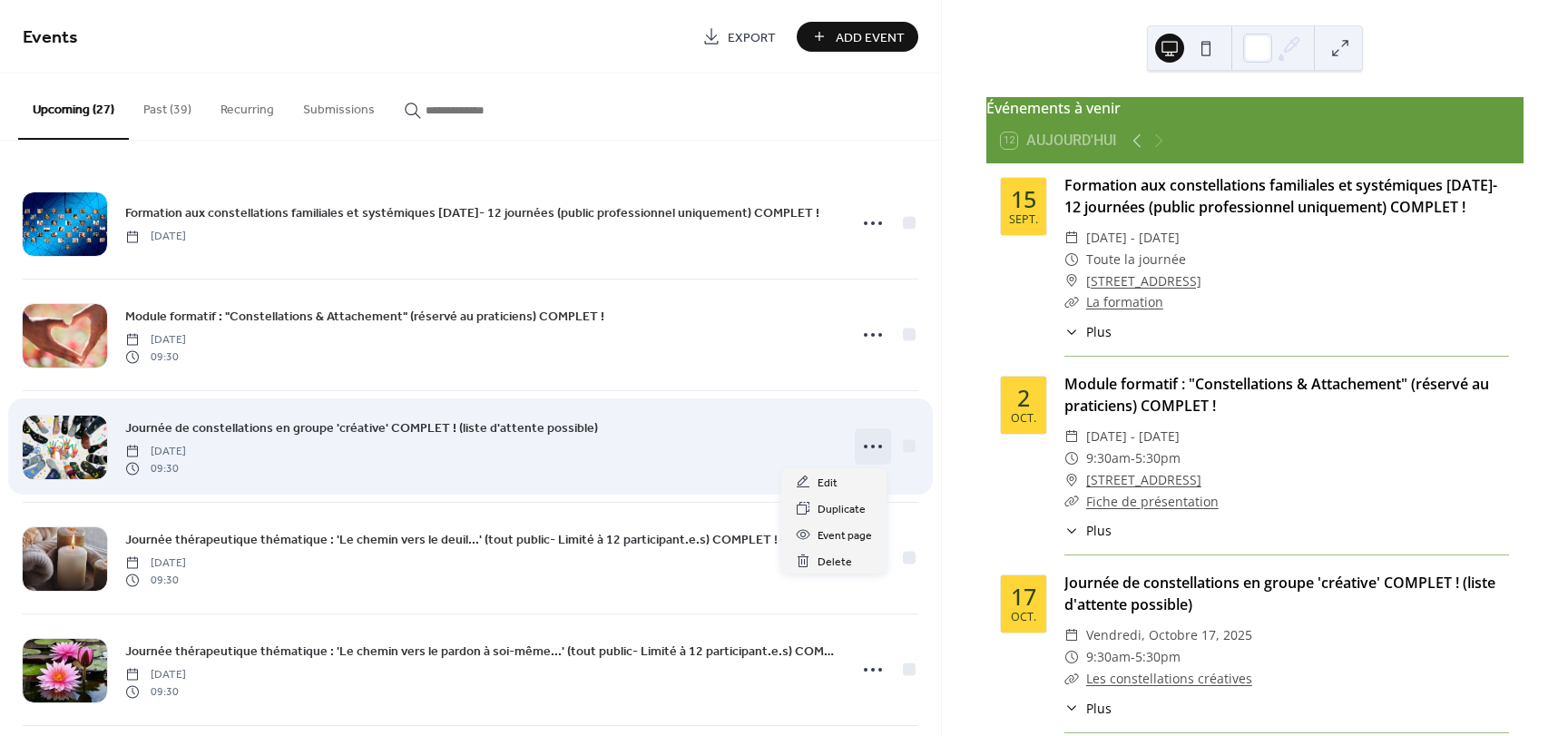
click at [863, 440] on icon at bounding box center [873, 446] width 29 height 29
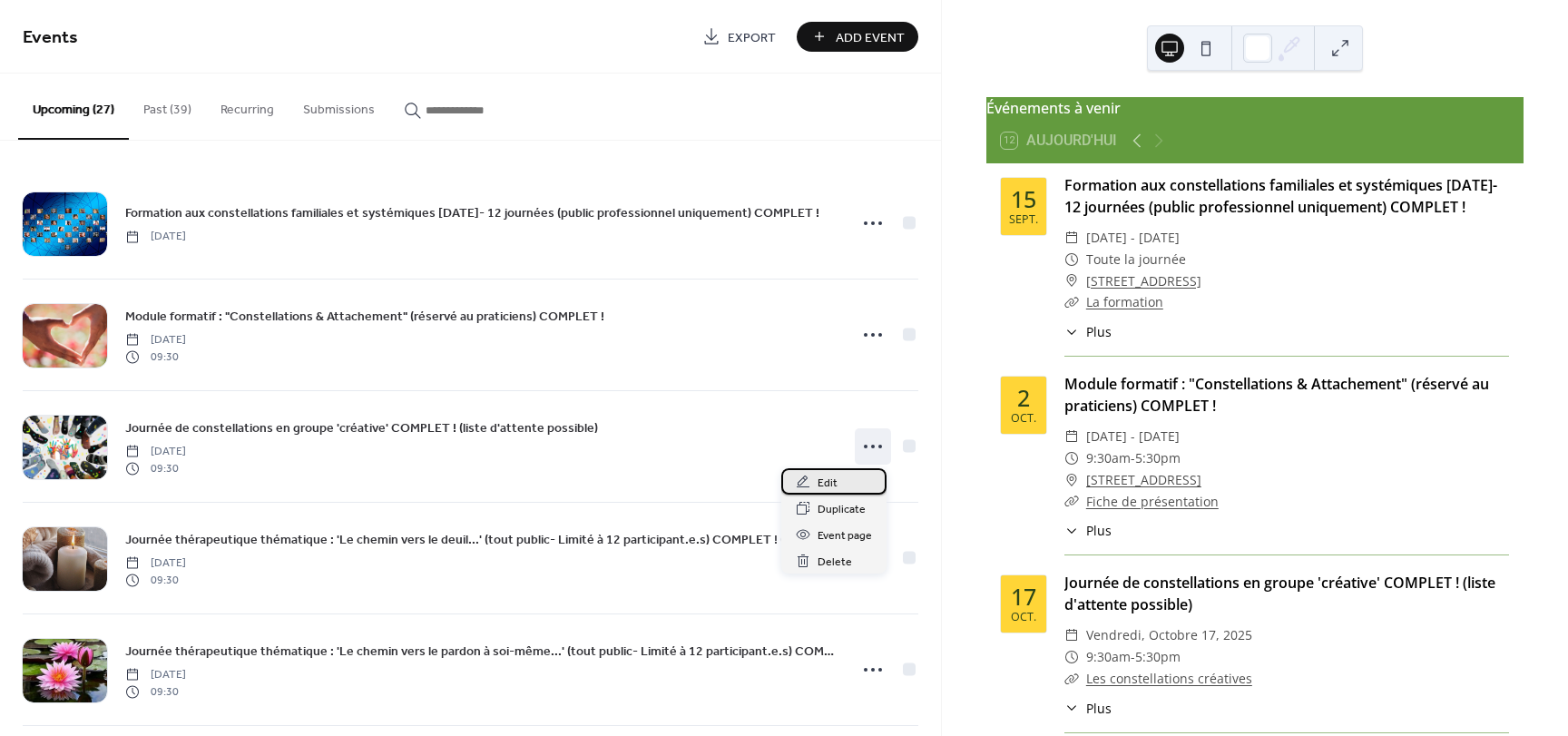
click at [805, 488] on icon at bounding box center [803, 482] width 15 height 15
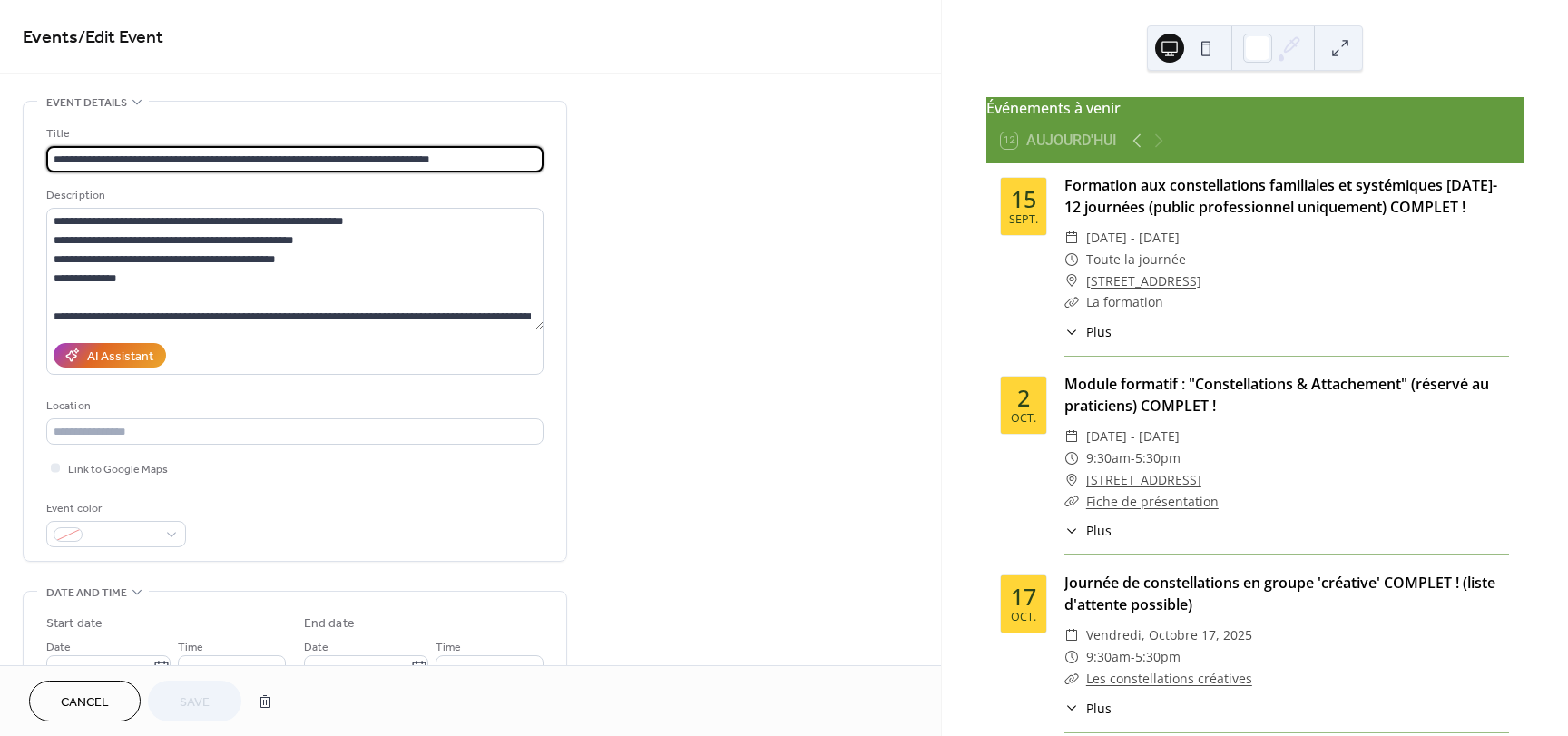
scroll to position [4430, 0]
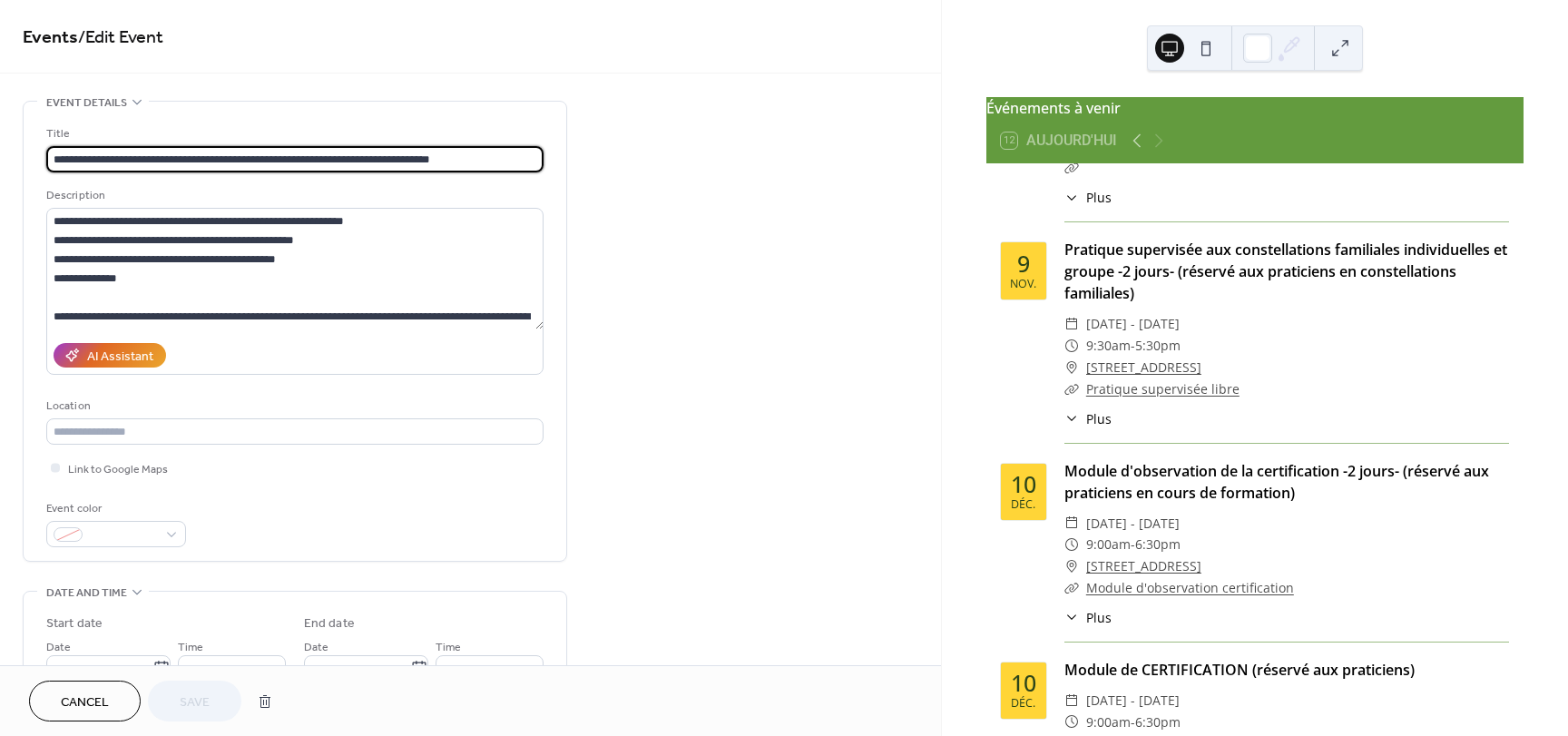
click at [814, 263] on div "**********" at bounding box center [470, 725] width 941 height 1251
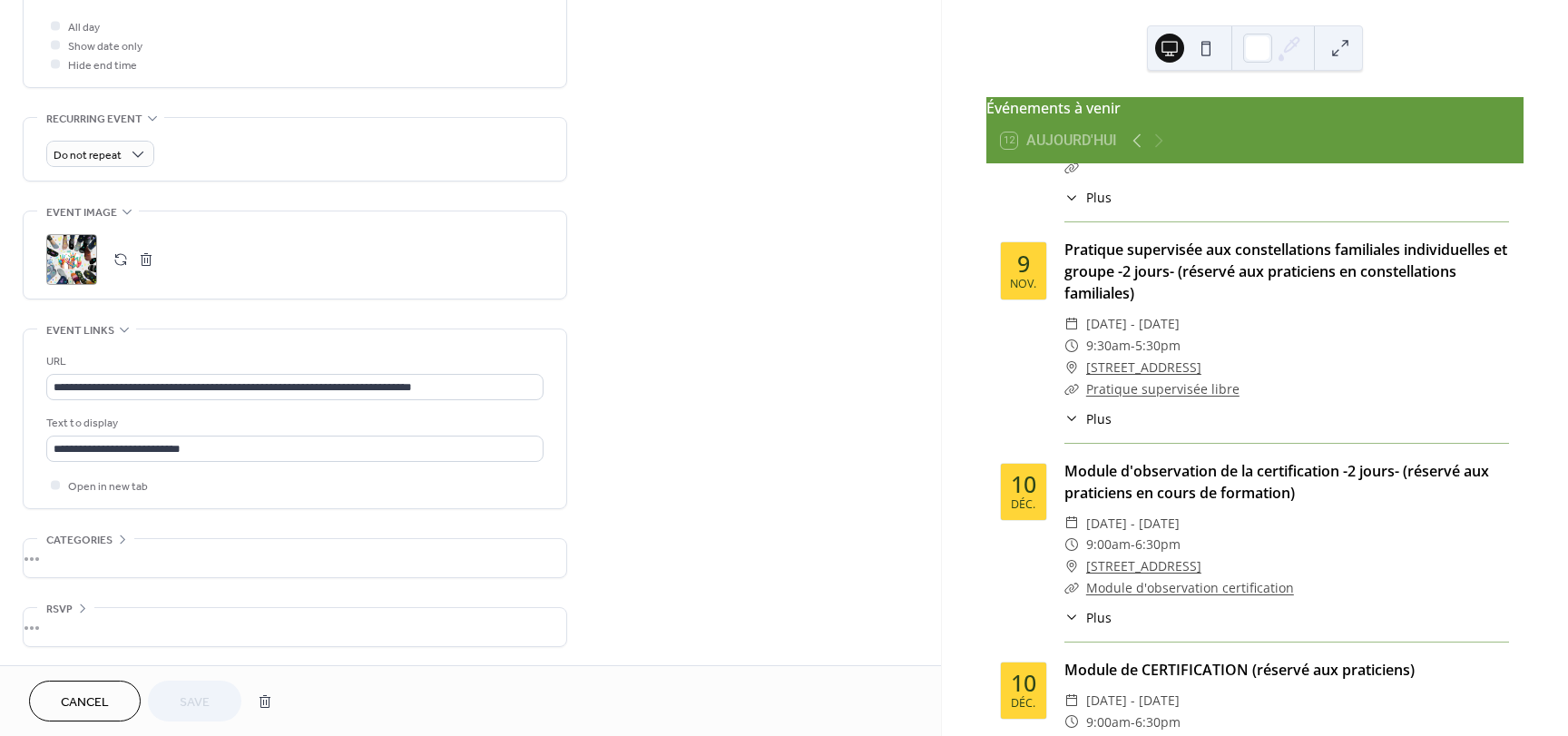
scroll to position [0, 0]
